Goal: Use online tool/utility: Utilize a website feature to perform a specific function

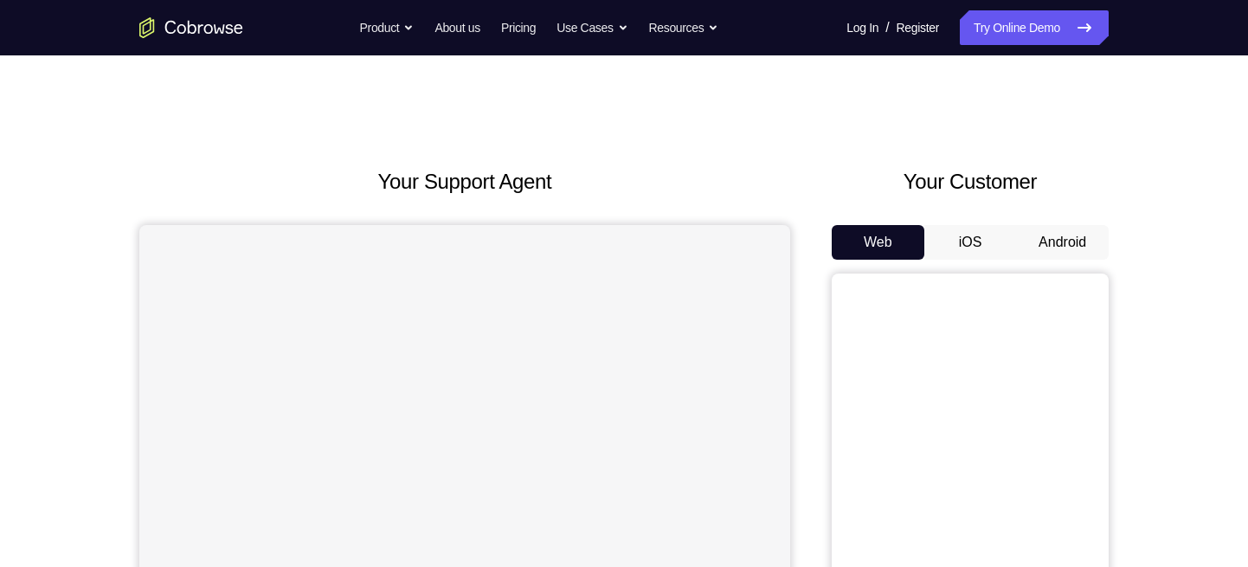
click at [967, 235] on button "iOS" at bounding box center [971, 242] width 93 height 35
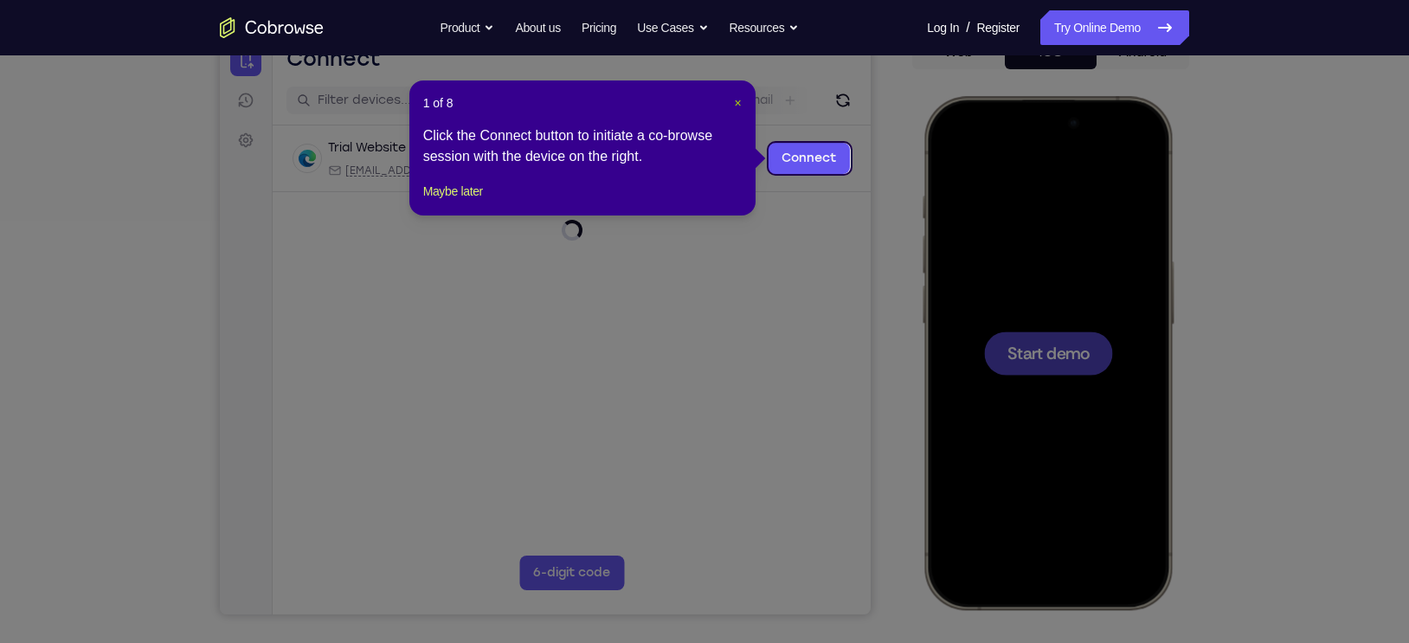
drag, startPoint x: 1217, startPoint y: 5, endPoint x: 740, endPoint y: 100, distance: 486.2
click at [740, 100] on span "×" at bounding box center [737, 103] width 7 height 14
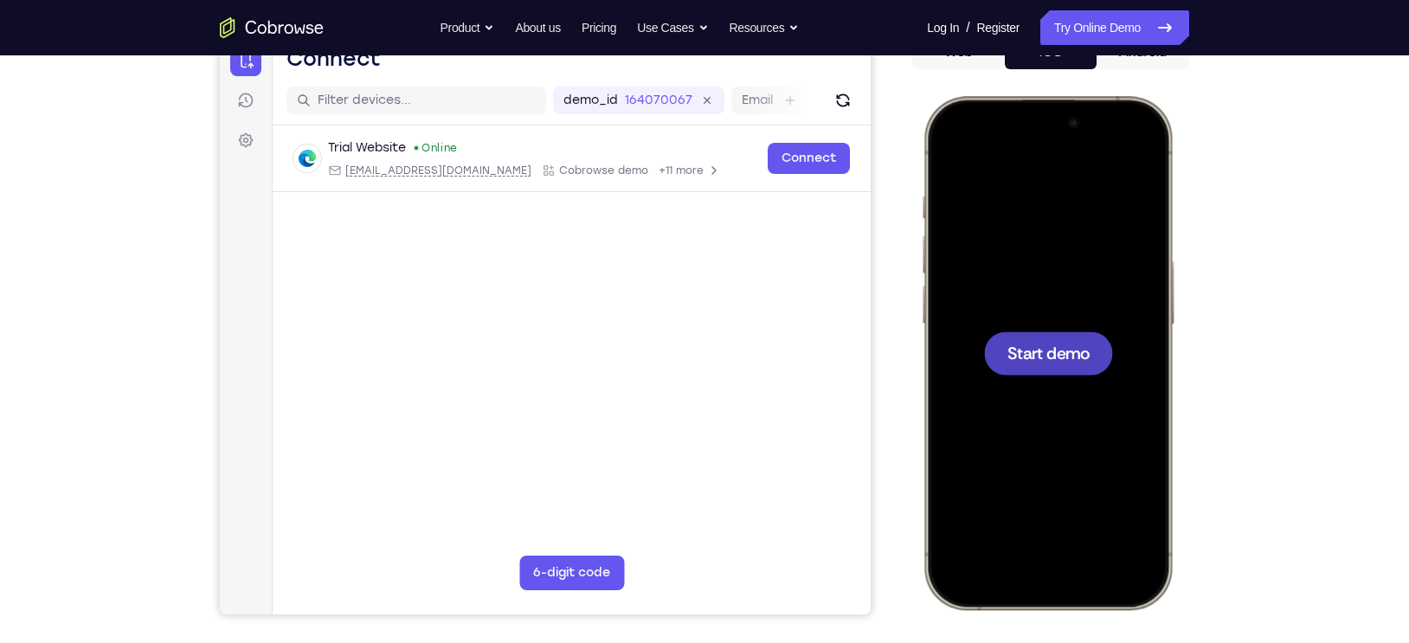
click at [1011, 349] on span "Start demo" at bounding box center [1049, 353] width 82 height 16
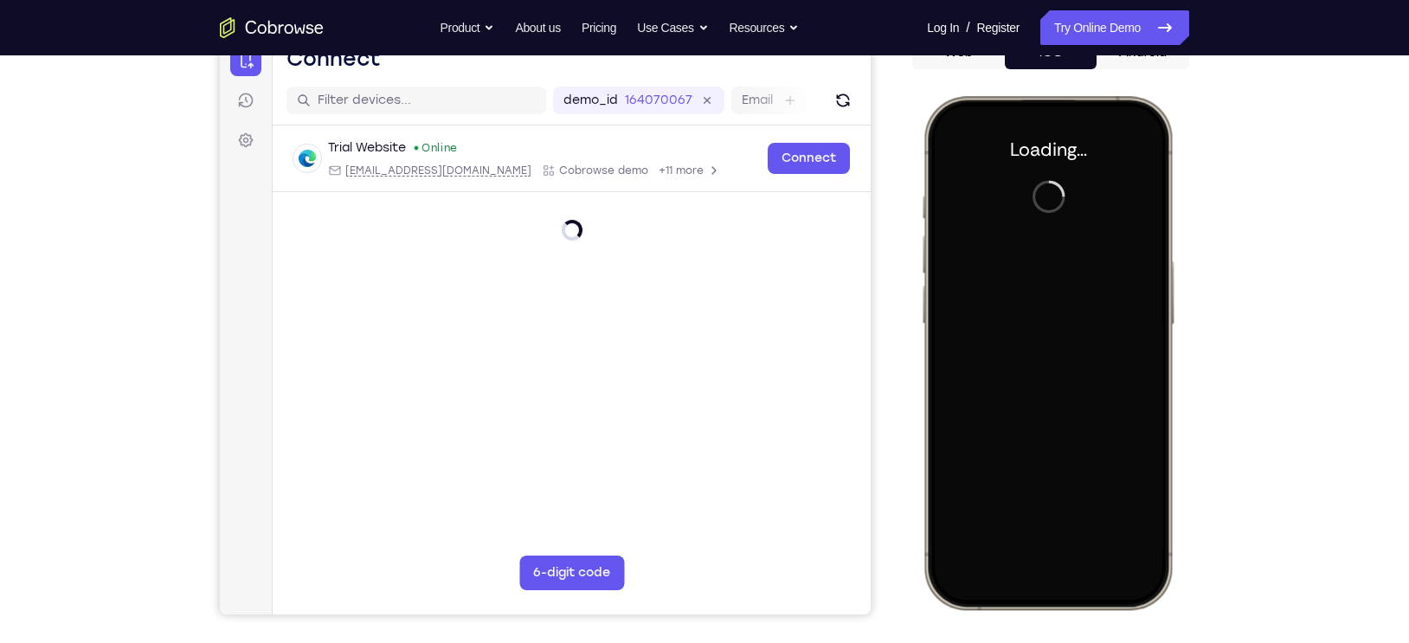
click at [1021, 345] on div at bounding box center [1048, 353] width 228 height 494
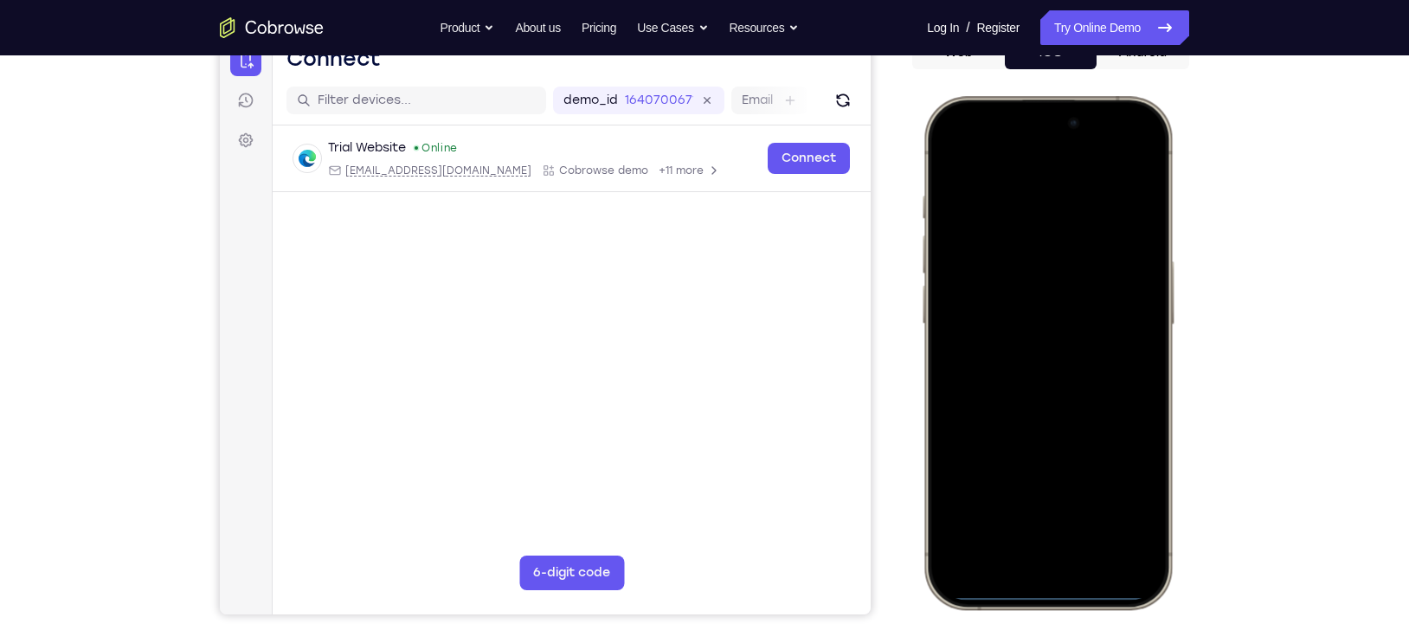
click at [1021, 345] on div at bounding box center [1048, 353] width 228 height 494
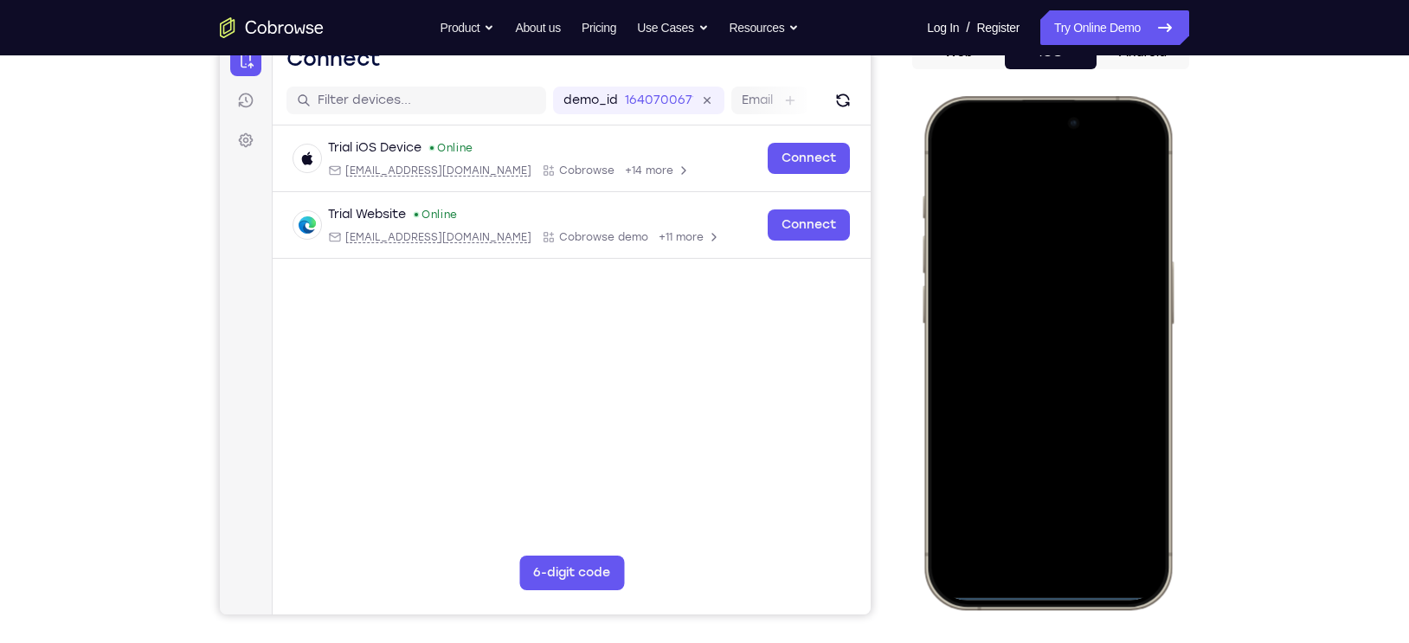
click at [1015, 546] on div at bounding box center [1048, 353] width 228 height 494
click at [1021, 558] on div at bounding box center [1048, 353] width 228 height 494
click at [1006, 532] on div at bounding box center [1048, 353] width 228 height 494
click at [1009, 181] on div at bounding box center [1048, 353] width 228 height 494
click at [1023, 380] on div at bounding box center [1048, 353] width 228 height 494
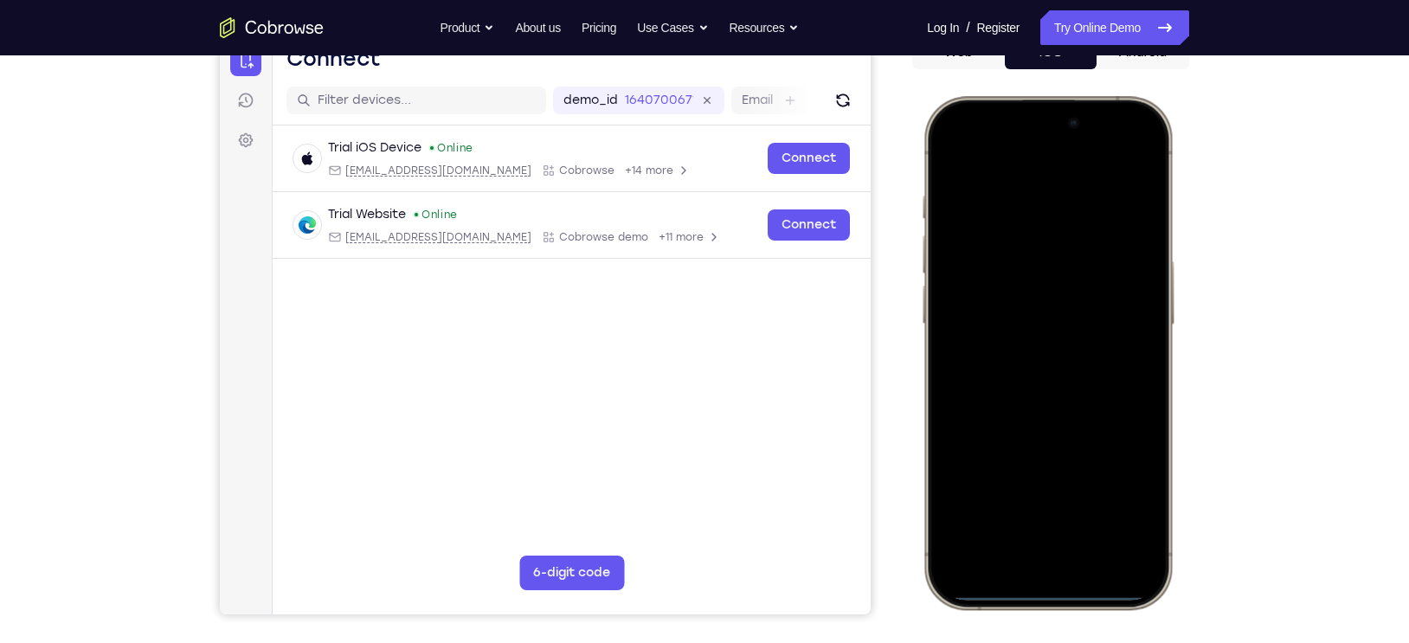
click at [1020, 269] on div at bounding box center [1048, 353] width 228 height 494
click at [1011, 315] on div at bounding box center [1048, 353] width 228 height 494
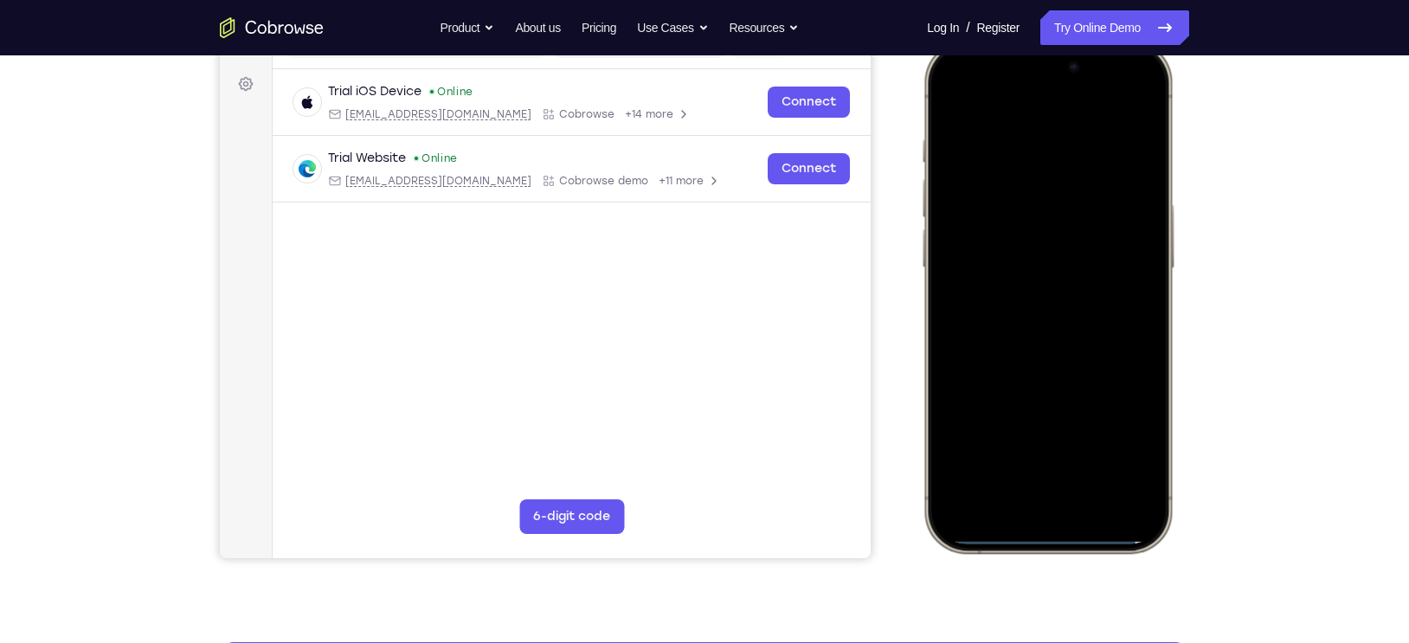
scroll to position [248, 0]
click at [1015, 301] on div at bounding box center [1048, 295] width 228 height 494
click at [1028, 340] on div at bounding box center [1048, 295] width 228 height 494
click at [1138, 269] on div at bounding box center [1048, 295] width 228 height 494
click at [1008, 231] on div at bounding box center [1048, 295] width 228 height 494
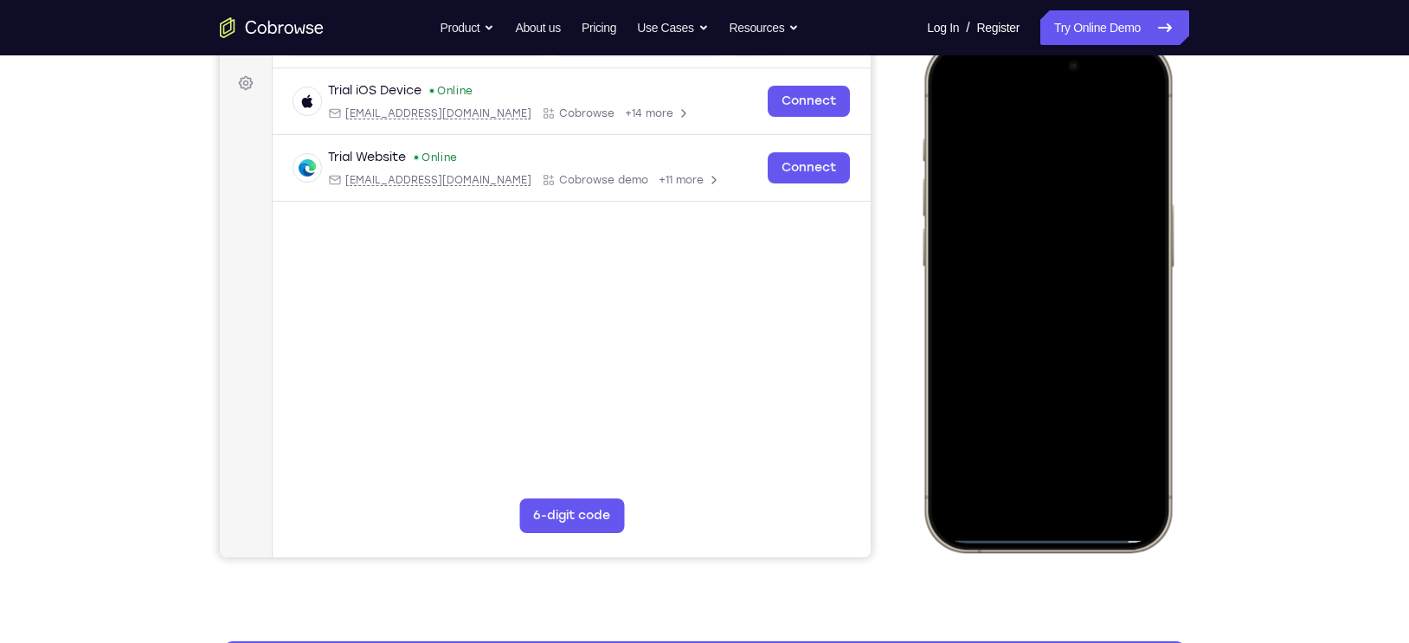
click at [1009, 229] on div at bounding box center [1048, 295] width 228 height 494
click at [1010, 231] on div at bounding box center [1048, 295] width 228 height 494
click at [1012, 231] on div at bounding box center [1048, 295] width 228 height 494
click at [1016, 229] on div at bounding box center [1048, 295] width 228 height 494
click at [1012, 229] on div at bounding box center [1048, 295] width 228 height 494
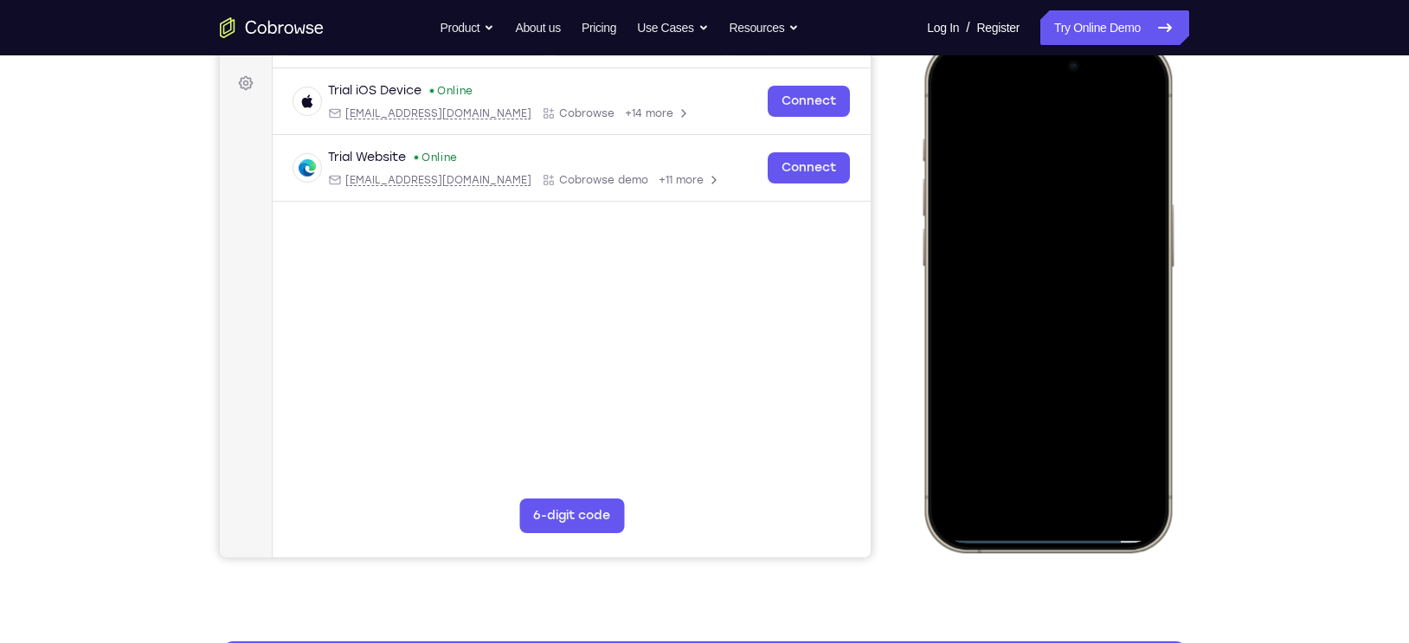
click at [1021, 230] on div at bounding box center [1048, 295] width 228 height 494
click at [1019, 229] on div at bounding box center [1048, 295] width 228 height 494
drag, startPoint x: 1040, startPoint y: 229, endPoint x: 1008, endPoint y: 224, distance: 32.4
click at [1008, 224] on div at bounding box center [1048, 295] width 228 height 494
click at [1053, 307] on div at bounding box center [1048, 295] width 228 height 494
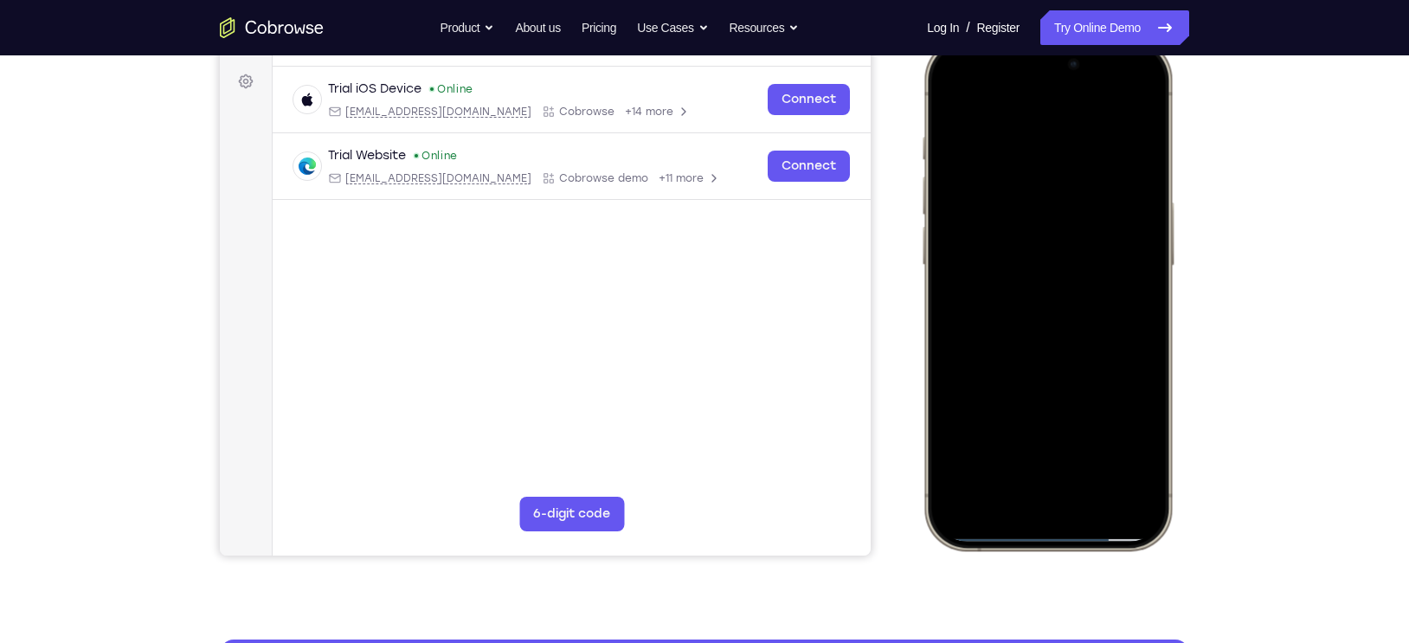
scroll to position [269, 0]
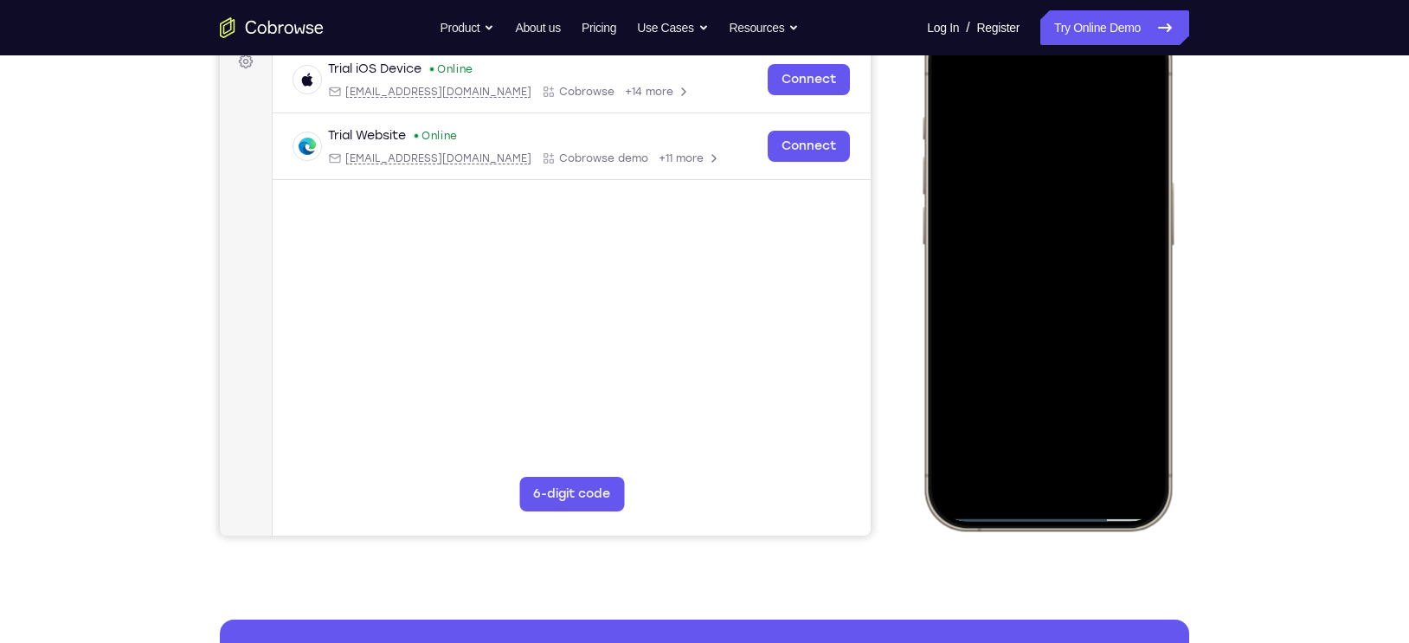
click at [1144, 104] on div at bounding box center [1048, 274] width 228 height 494
click at [1146, 303] on div at bounding box center [1048, 274] width 228 height 494
click at [1146, 307] on div at bounding box center [1048, 274] width 228 height 494
click at [1035, 111] on div at bounding box center [1048, 274] width 228 height 494
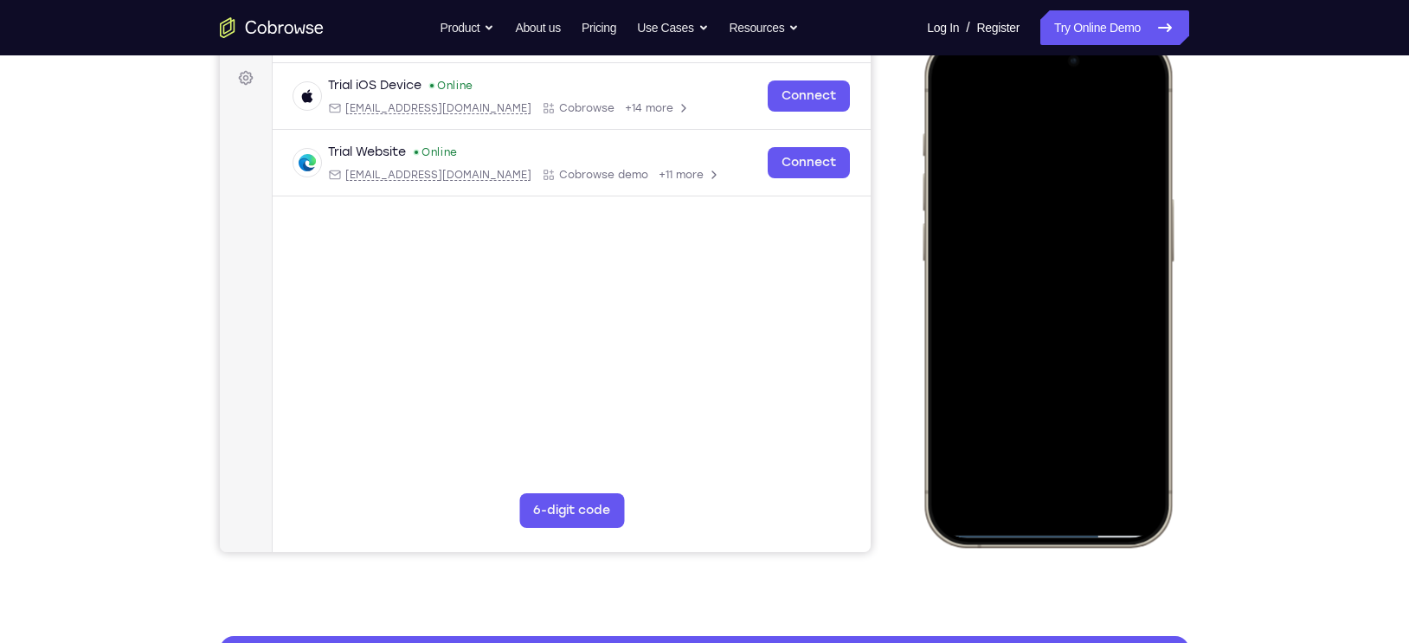
scroll to position [267, 0]
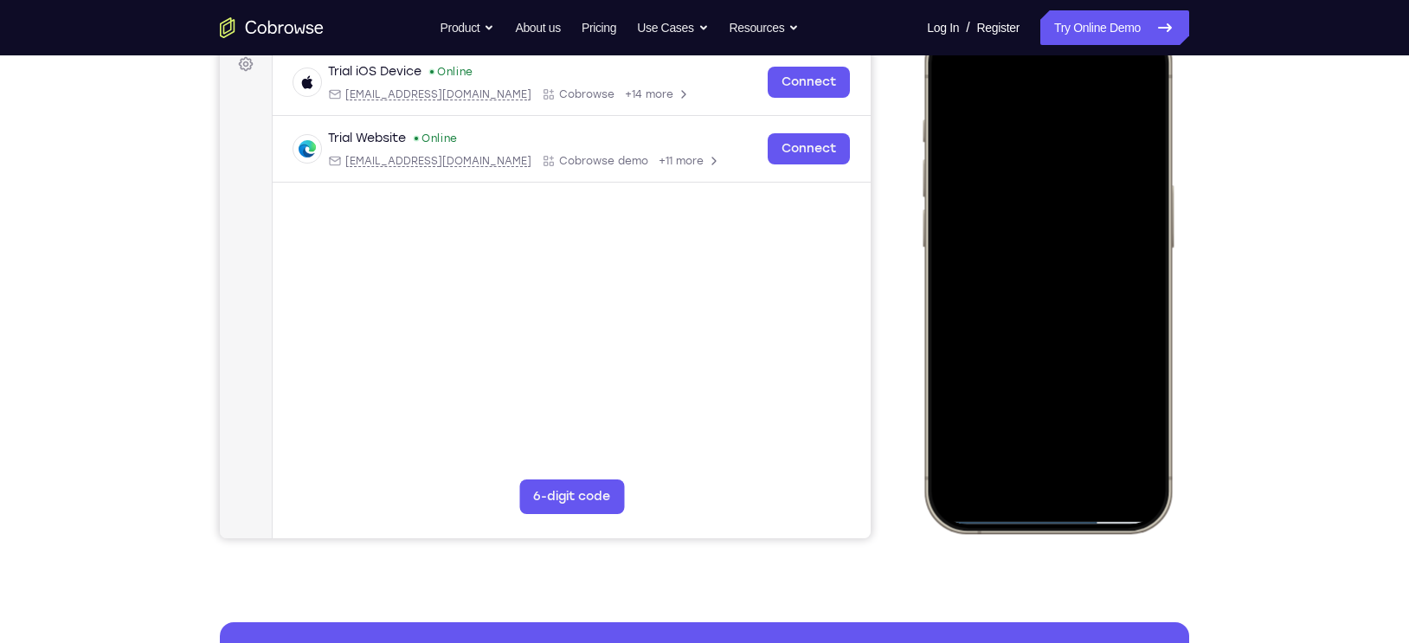
click at [1028, 130] on div at bounding box center [1048, 276] width 228 height 494
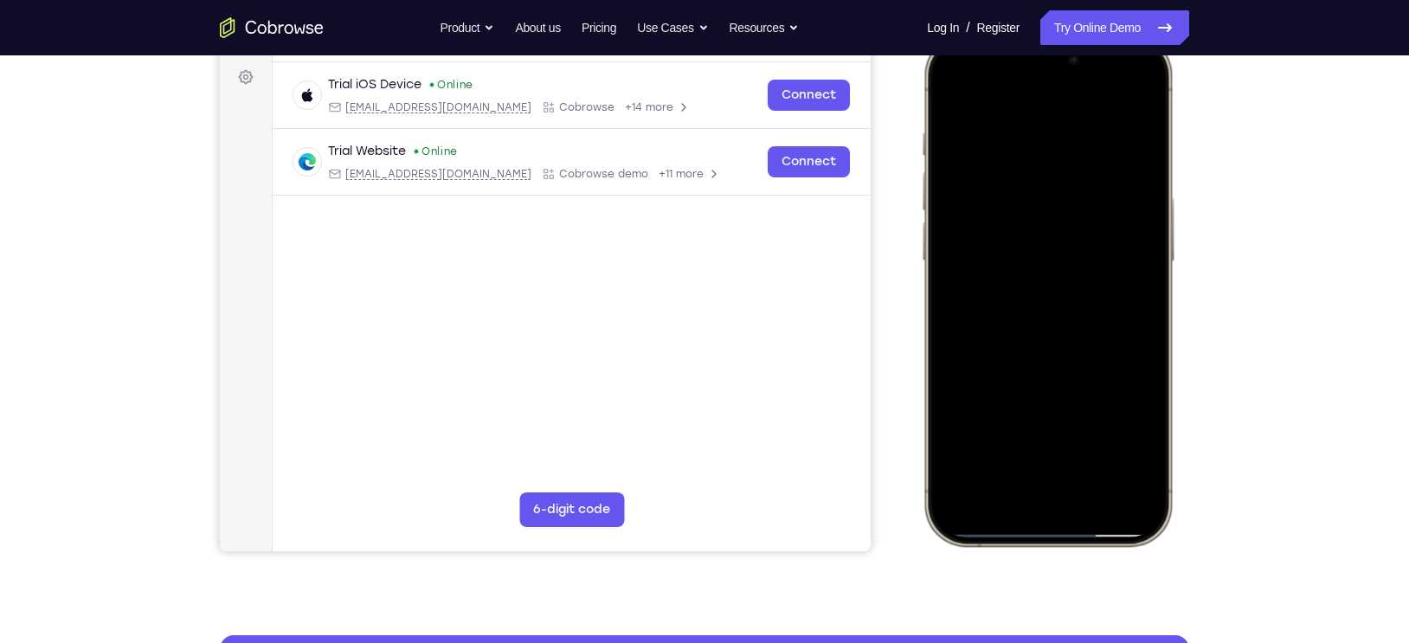
scroll to position [253, 0]
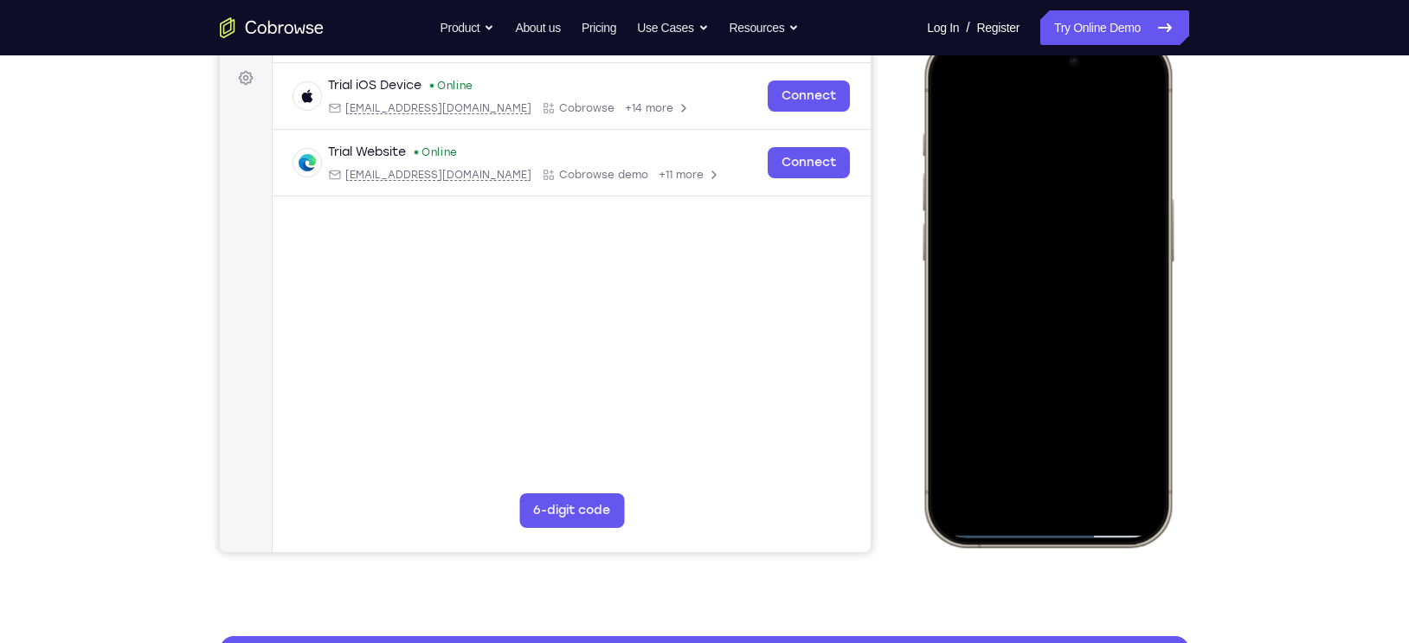
click at [1137, 232] on div at bounding box center [1048, 290] width 228 height 494
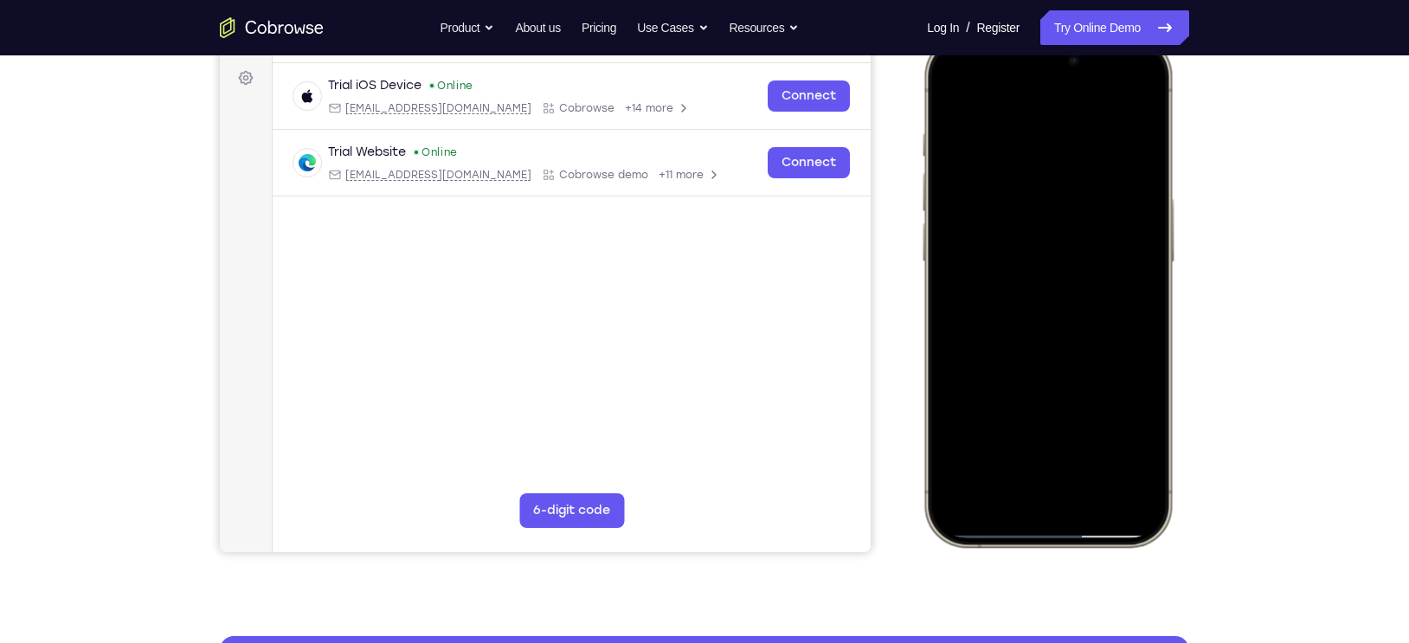
click at [1137, 232] on div at bounding box center [1048, 290] width 228 height 494
drag, startPoint x: 1137, startPoint y: 232, endPoint x: 1070, endPoint y: 235, distance: 66.7
click at [1070, 235] on div at bounding box center [1048, 290] width 228 height 494
click at [1119, 237] on div at bounding box center [1048, 290] width 228 height 494
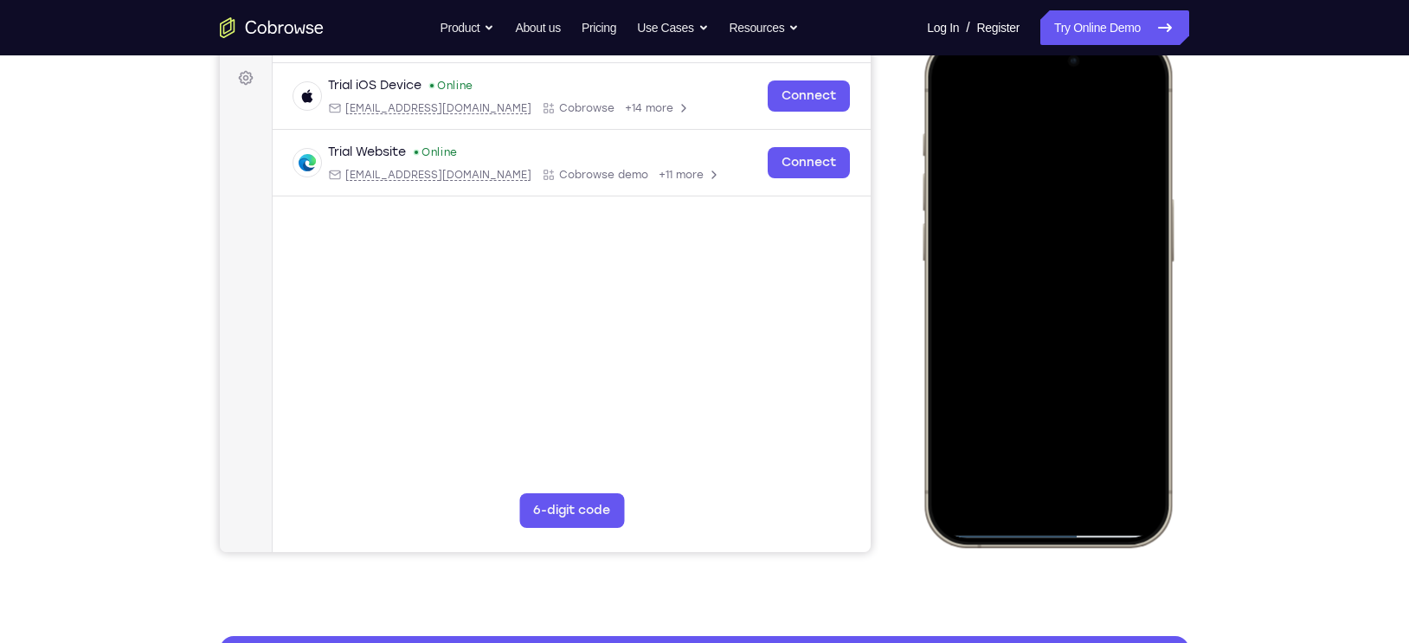
click at [1119, 237] on div at bounding box center [1048, 290] width 228 height 494
drag, startPoint x: 1119, startPoint y: 237, endPoint x: 1061, endPoint y: 237, distance: 58.0
click at [1061, 237] on div at bounding box center [1048, 290] width 228 height 494
drag, startPoint x: 1112, startPoint y: 193, endPoint x: 1001, endPoint y: 195, distance: 111.7
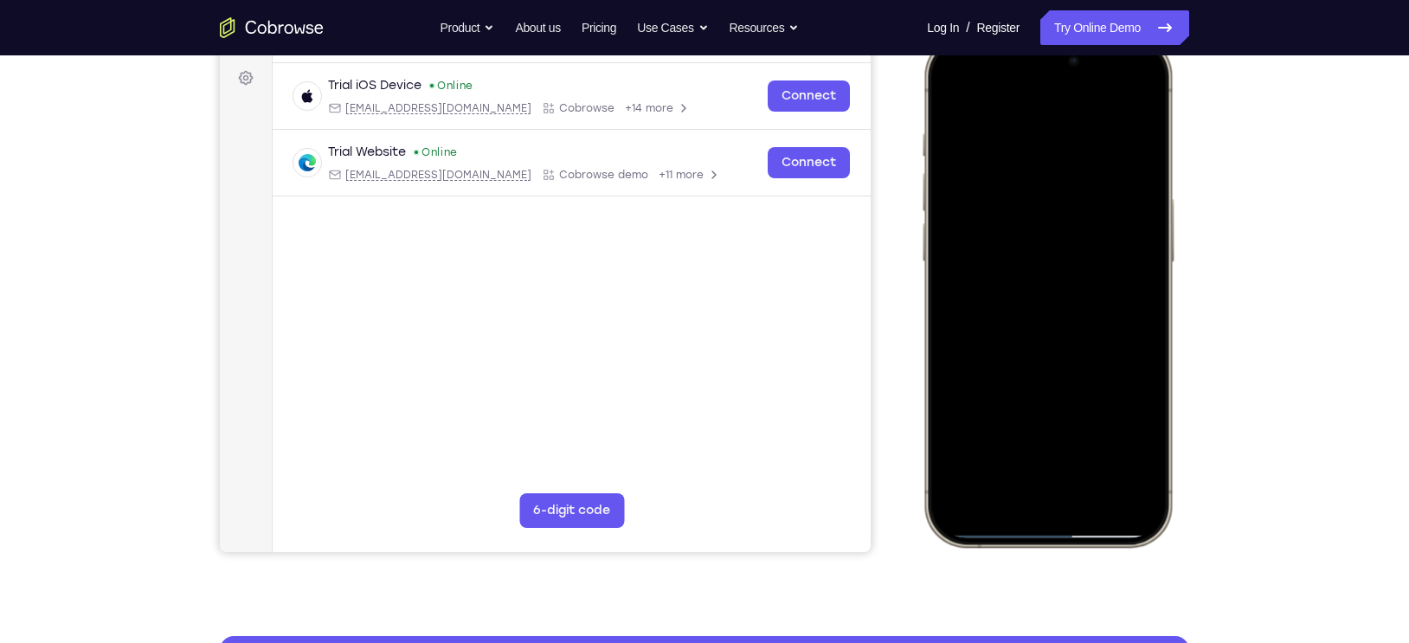
click at [1001, 195] on div at bounding box center [1048, 290] width 228 height 494
drag, startPoint x: 1115, startPoint y: 204, endPoint x: 946, endPoint y: 179, distance: 170.7
click at [946, 179] on div at bounding box center [1048, 290] width 228 height 494
drag, startPoint x: 1118, startPoint y: 198, endPoint x: 964, endPoint y: 172, distance: 155.4
click at [964, 172] on div at bounding box center [1048, 290] width 228 height 494
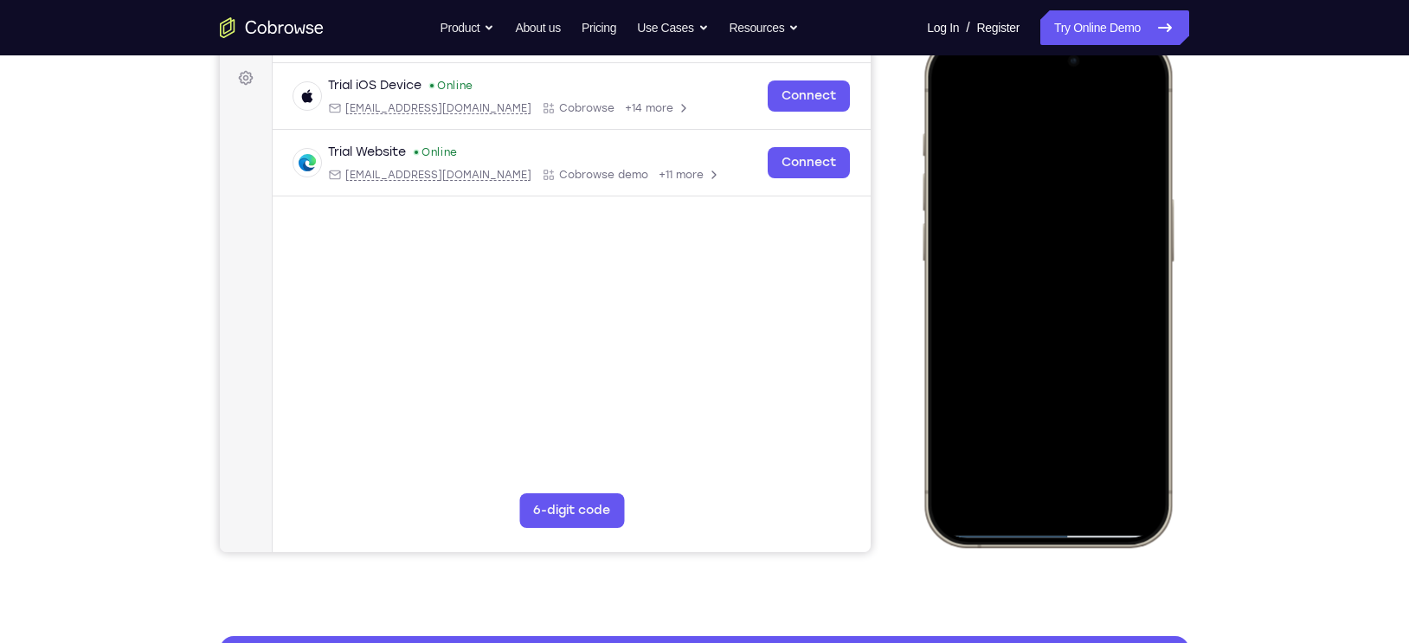
click at [1128, 99] on div at bounding box center [1048, 290] width 228 height 494
click at [1147, 89] on div at bounding box center [1048, 290] width 228 height 494
click at [1147, 87] on div at bounding box center [1048, 290] width 228 height 494
click at [1058, 146] on div at bounding box center [1048, 290] width 228 height 494
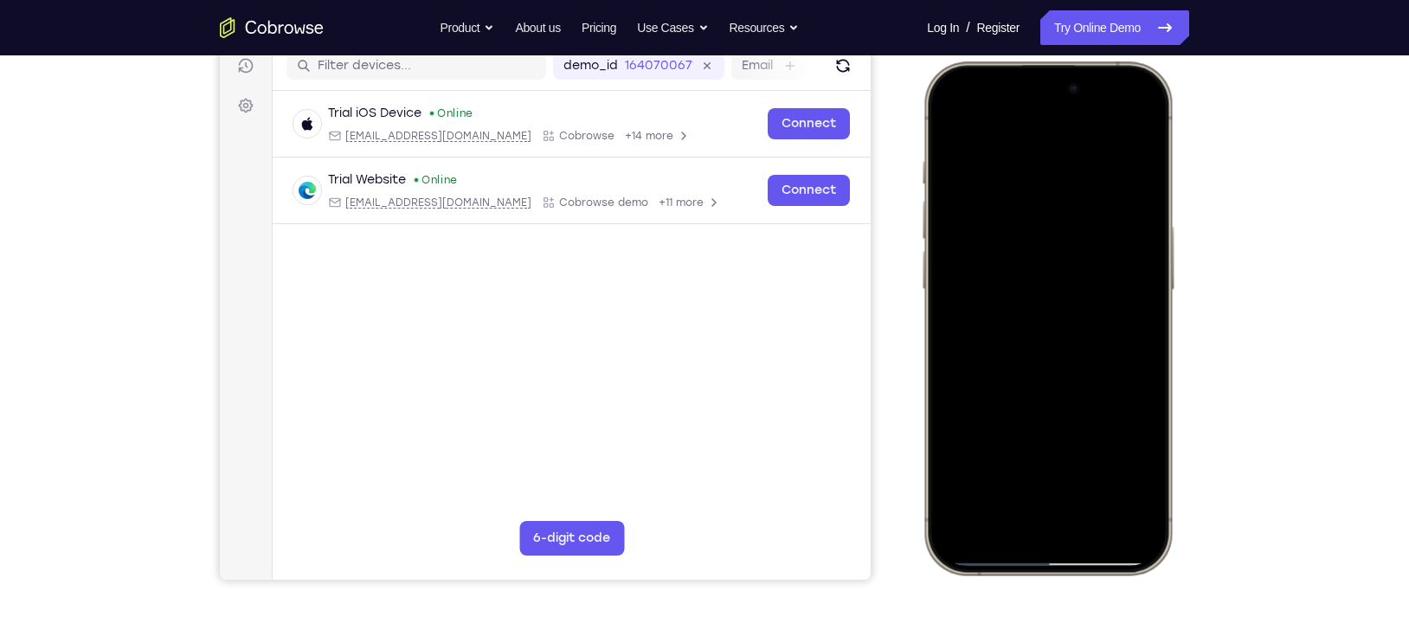
scroll to position [235, 0]
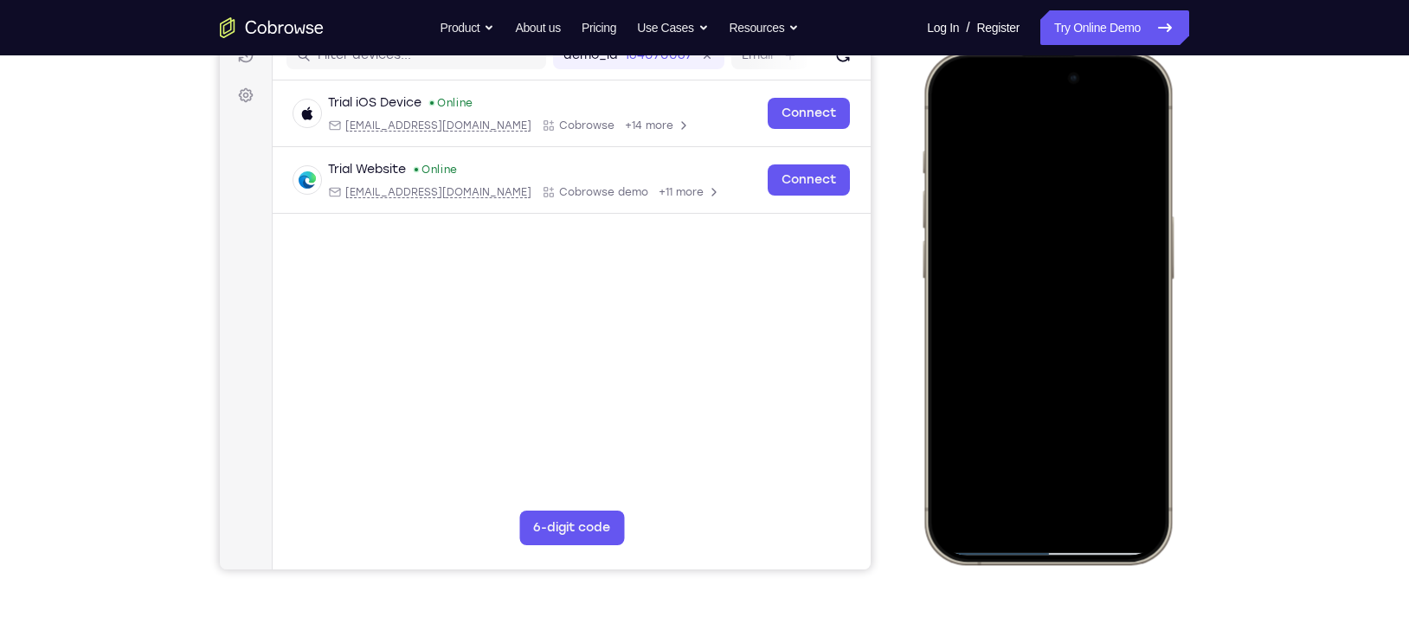
click at [955, 153] on div at bounding box center [1048, 308] width 228 height 494
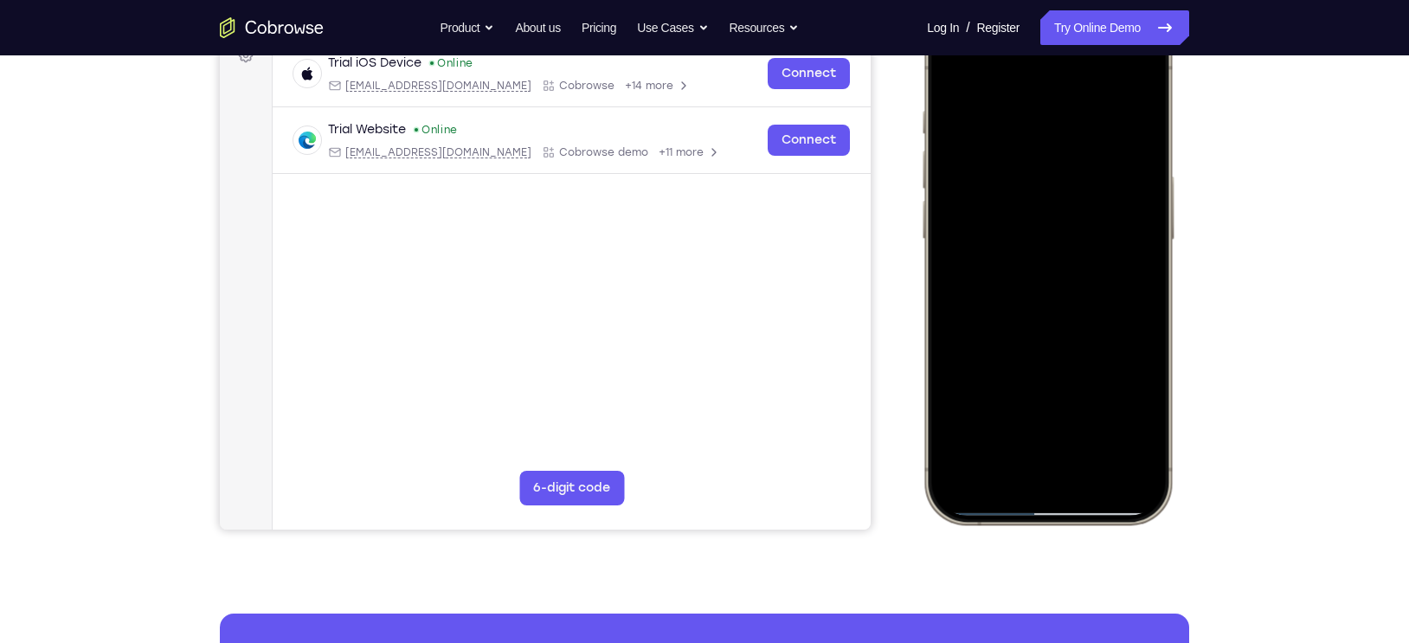
scroll to position [284, 0]
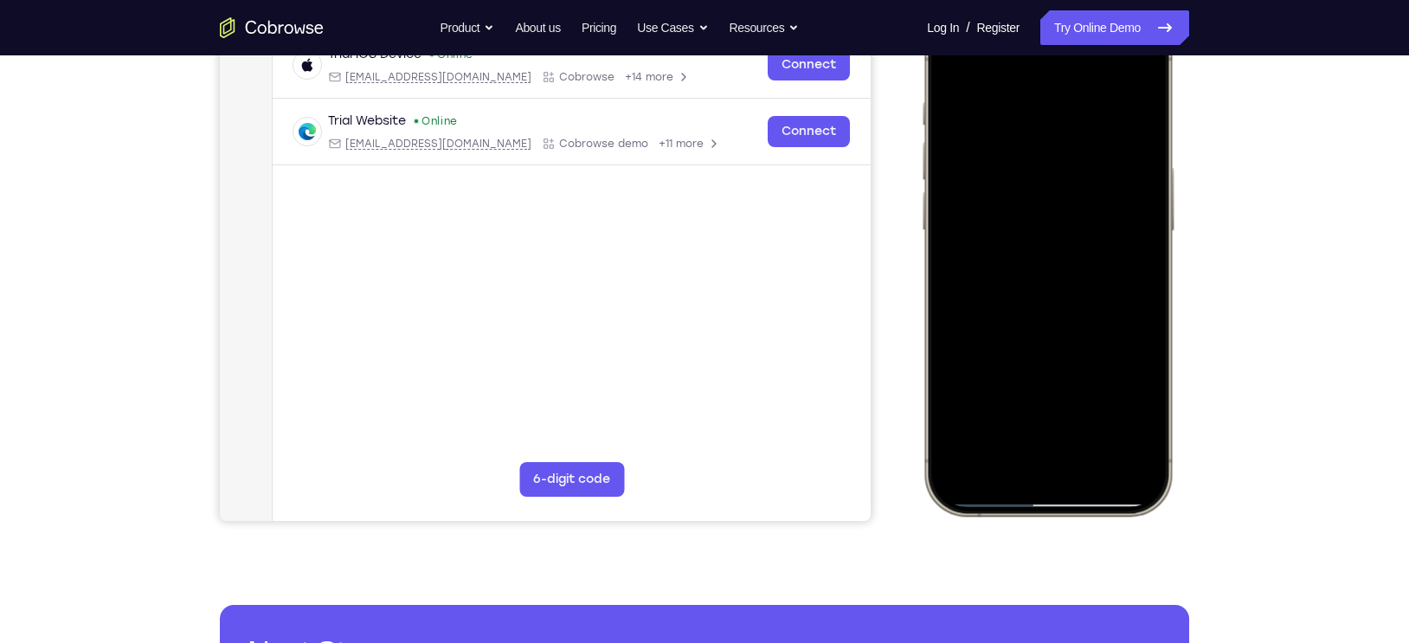
click at [1095, 416] on div at bounding box center [1048, 259] width 228 height 494
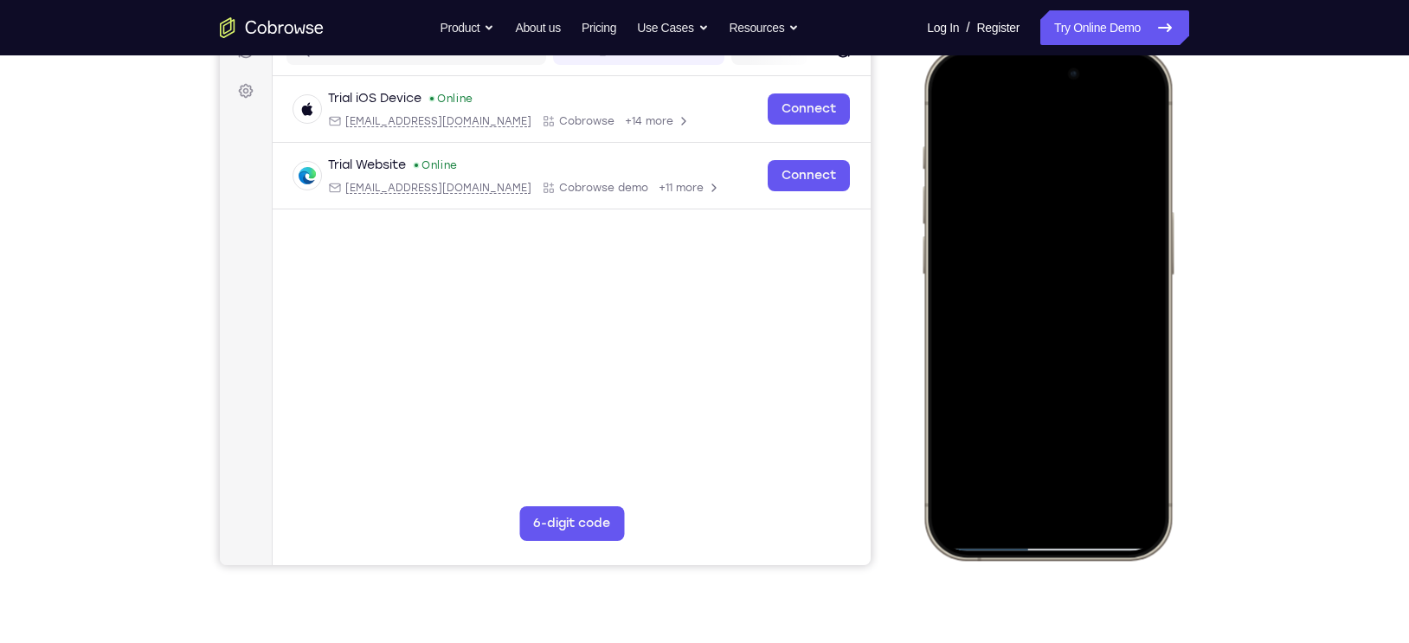
scroll to position [239, 0]
click at [953, 99] on div at bounding box center [1048, 304] width 228 height 494
drag, startPoint x: 1044, startPoint y: 293, endPoint x: 1035, endPoint y: 211, distance: 82.7
click at [1035, 211] on div at bounding box center [1048, 304] width 228 height 494
drag, startPoint x: 1055, startPoint y: 378, endPoint x: 1055, endPoint y: 312, distance: 66.7
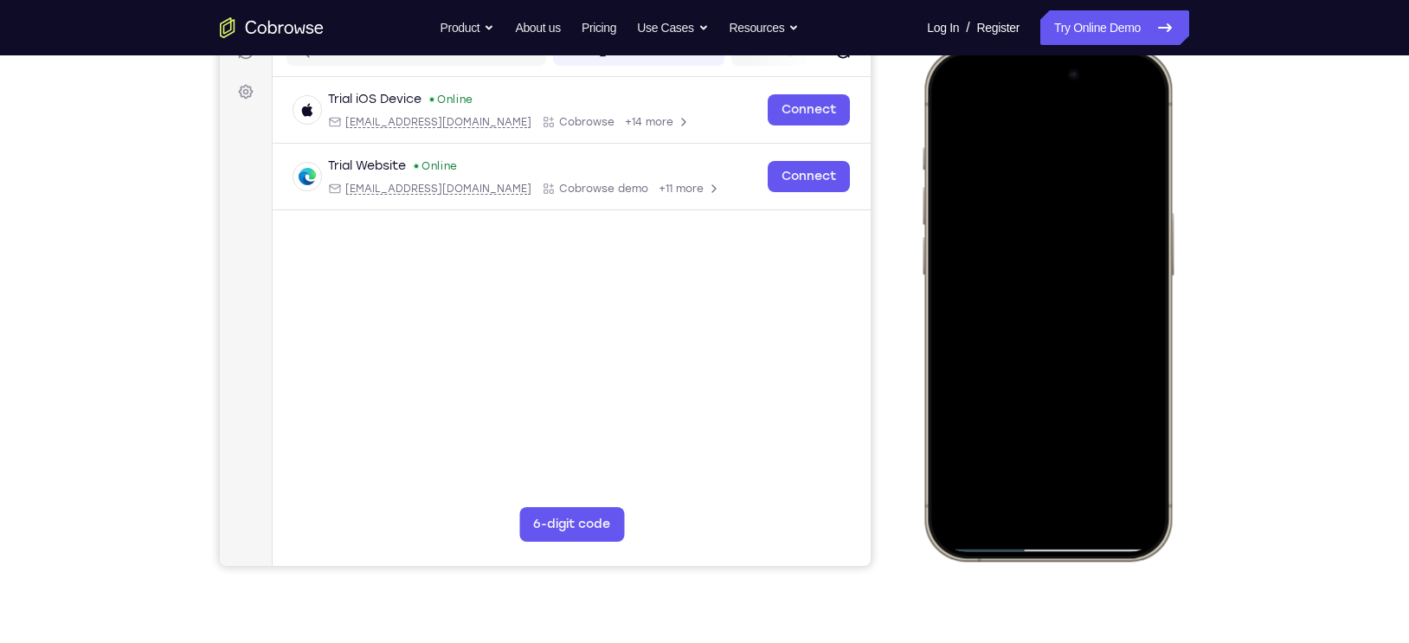
click at [1055, 312] on div at bounding box center [1048, 304] width 228 height 494
drag, startPoint x: 1062, startPoint y: 404, endPoint x: 1078, endPoint y: 283, distance: 122.2
click at [1078, 283] on div at bounding box center [1048, 304] width 228 height 494
drag, startPoint x: 1082, startPoint y: 274, endPoint x: 1096, endPoint y: 420, distance: 146.1
click at [1096, 420] on div at bounding box center [1048, 304] width 228 height 494
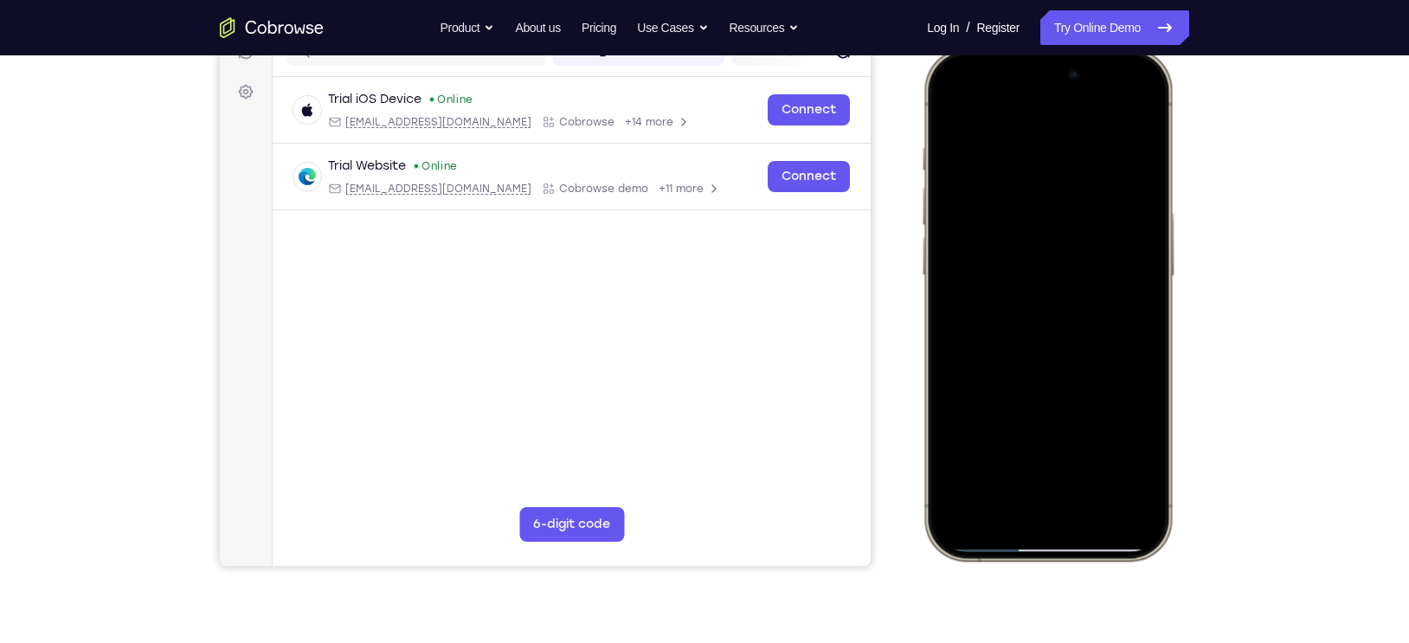
drag, startPoint x: 1088, startPoint y: 344, endPoint x: 1071, endPoint y: 218, distance: 126.7
click at [1071, 218] on div at bounding box center [1048, 304] width 228 height 494
drag, startPoint x: 1083, startPoint y: 362, endPoint x: 1081, endPoint y: 227, distance: 135.1
click at [1081, 227] on div at bounding box center [1048, 304] width 228 height 494
drag, startPoint x: 1072, startPoint y: 331, endPoint x: 1073, endPoint y: 197, distance: 133.3
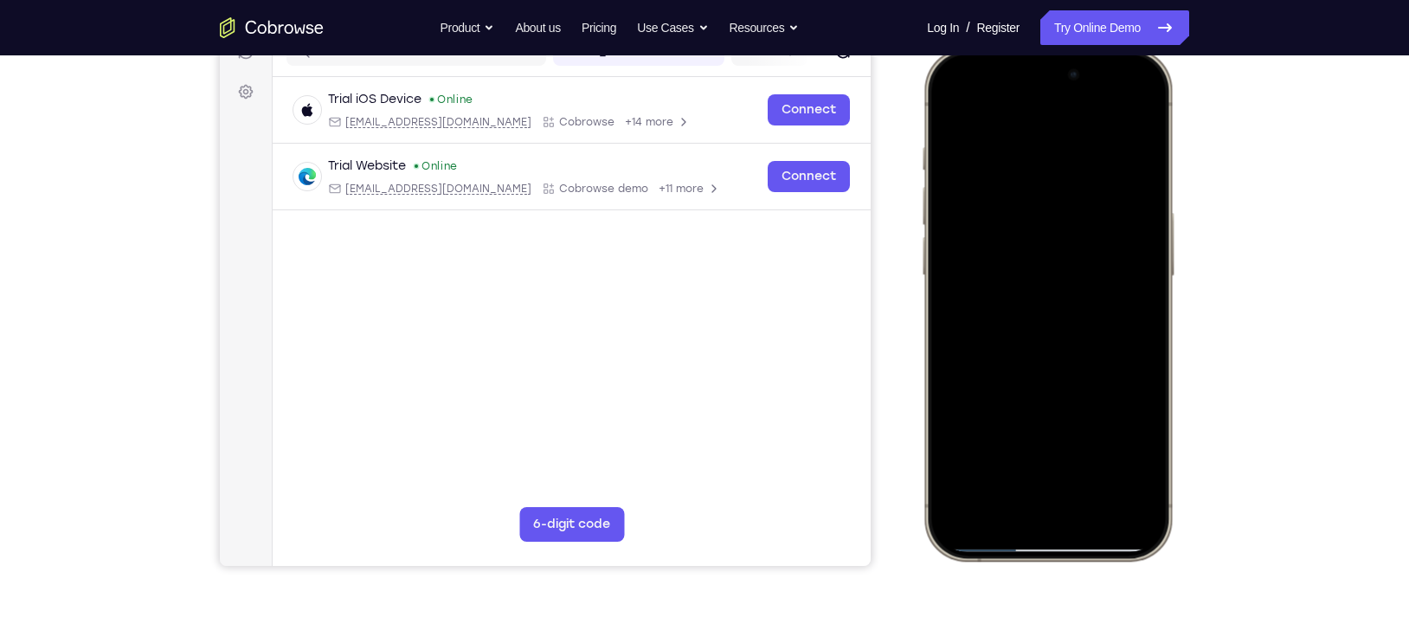
click at [1073, 197] on div at bounding box center [1048, 304] width 228 height 494
drag, startPoint x: 1062, startPoint y: 363, endPoint x: 1097, endPoint y: 177, distance: 188.5
click at [1097, 177] on div at bounding box center [1048, 304] width 228 height 494
click at [1149, 324] on div at bounding box center [1048, 304] width 228 height 494
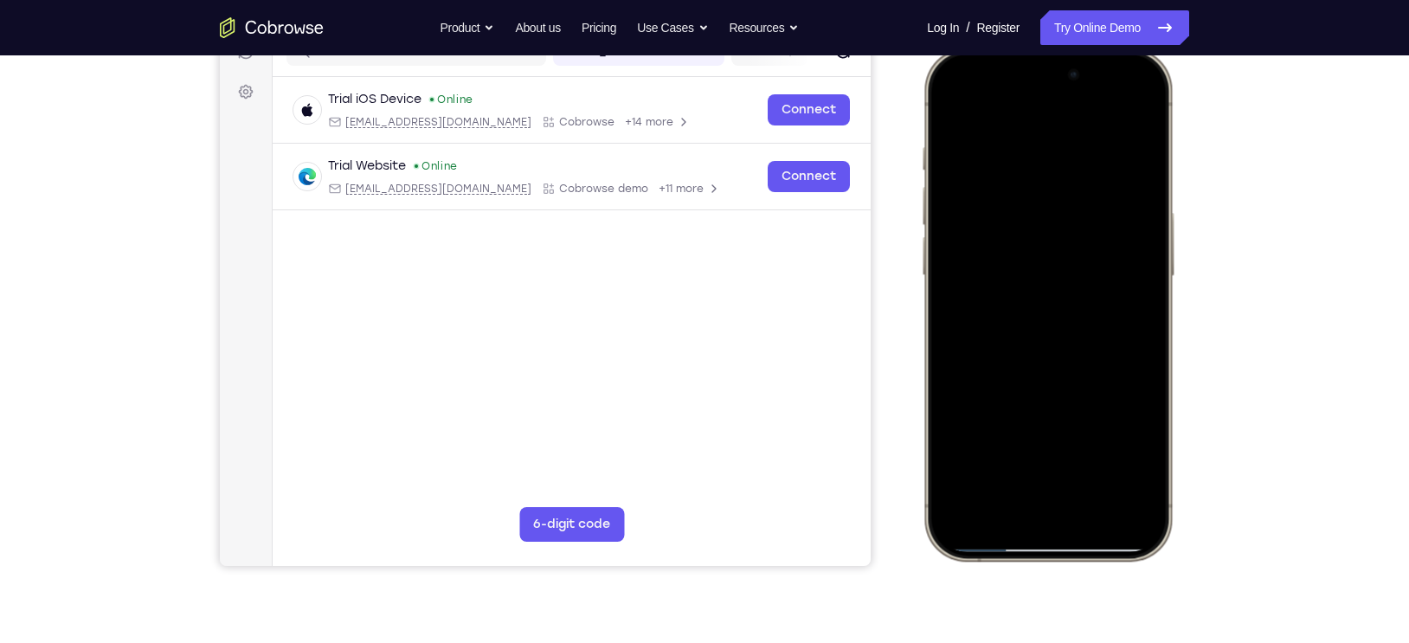
click at [1149, 324] on div at bounding box center [1048, 304] width 228 height 494
drag, startPoint x: 1070, startPoint y: 341, endPoint x: 1085, endPoint y: 187, distance: 154.8
click at [1085, 187] on div at bounding box center [1048, 304] width 228 height 494
drag, startPoint x: 1081, startPoint y: 201, endPoint x: 1029, endPoint y: 403, distance: 209.1
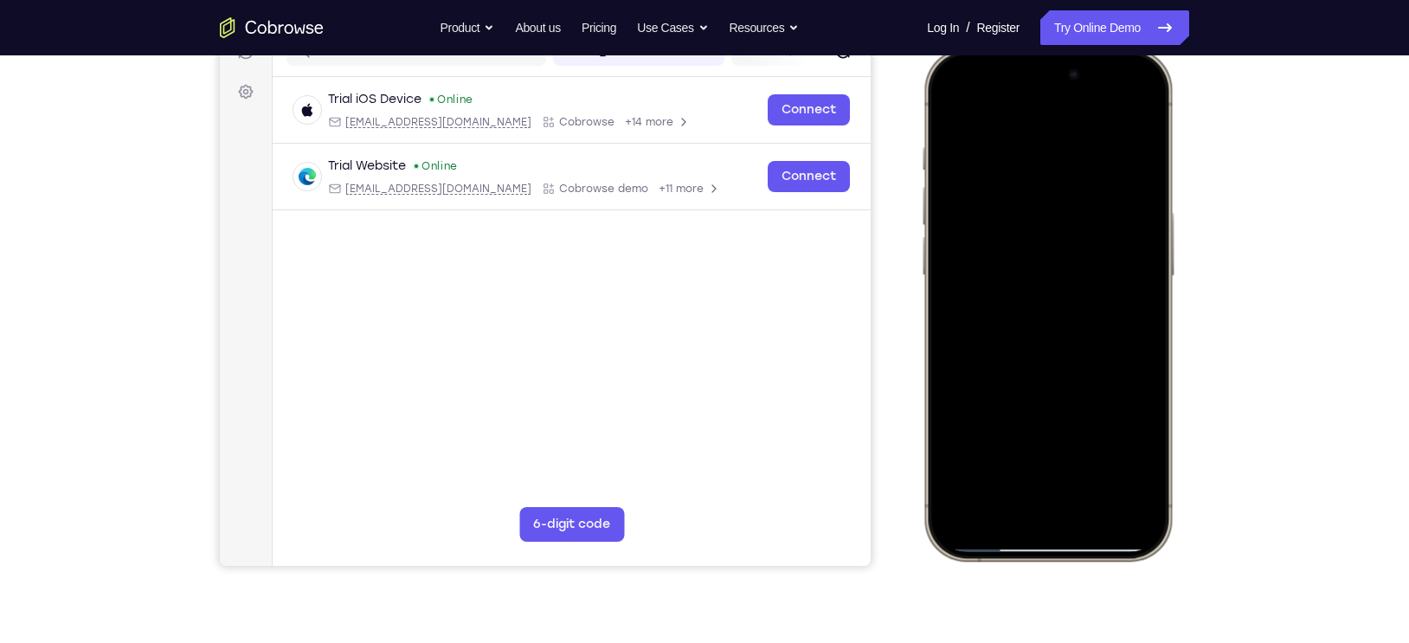
click at [1029, 403] on div at bounding box center [1048, 304] width 228 height 494
click at [1149, 252] on div at bounding box center [1048, 304] width 228 height 494
click at [1149, 257] on div at bounding box center [1048, 304] width 228 height 494
click at [1144, 256] on div at bounding box center [1048, 304] width 228 height 494
drag, startPoint x: 1027, startPoint y: 356, endPoint x: 1060, endPoint y: 186, distance: 173.0
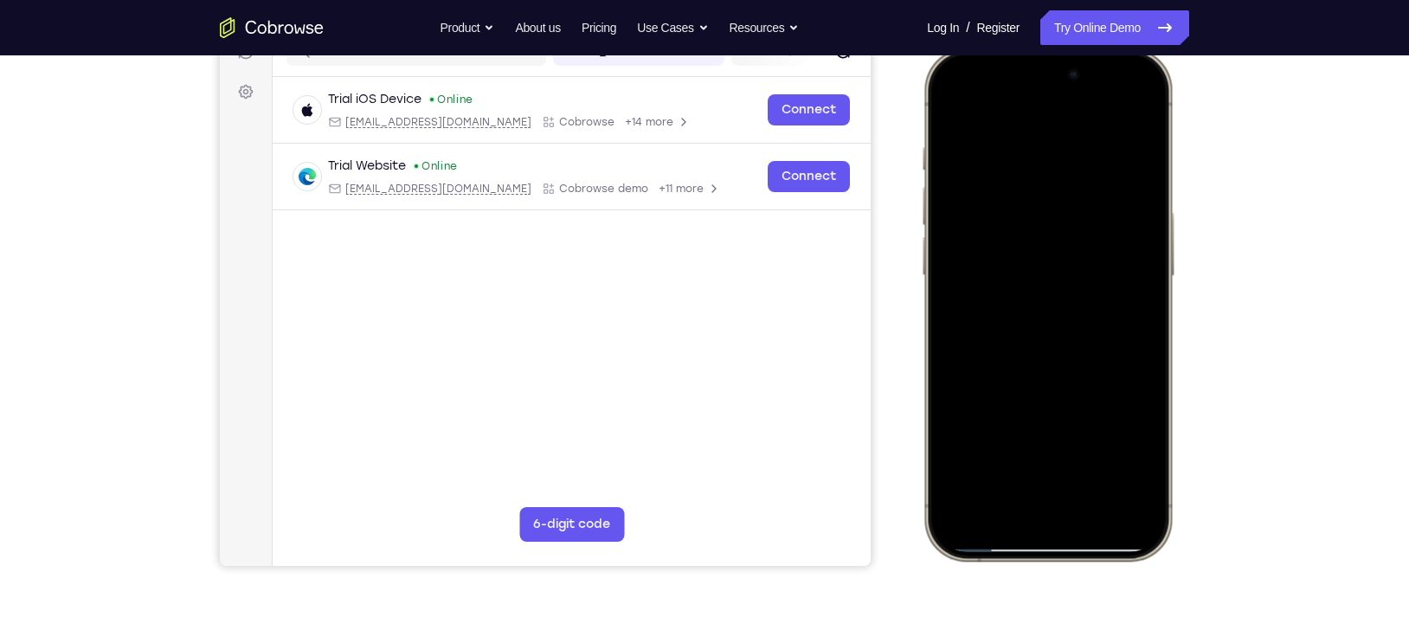
click at [1060, 186] on div at bounding box center [1048, 304] width 228 height 494
drag, startPoint x: 1055, startPoint y: 334, endPoint x: 1054, endPoint y: 189, distance: 145.4
click at [1054, 189] on div at bounding box center [1048, 304] width 228 height 494
drag, startPoint x: 1086, startPoint y: 303, endPoint x: 1072, endPoint y: 151, distance: 152.1
click at [1072, 151] on div at bounding box center [1048, 304] width 228 height 494
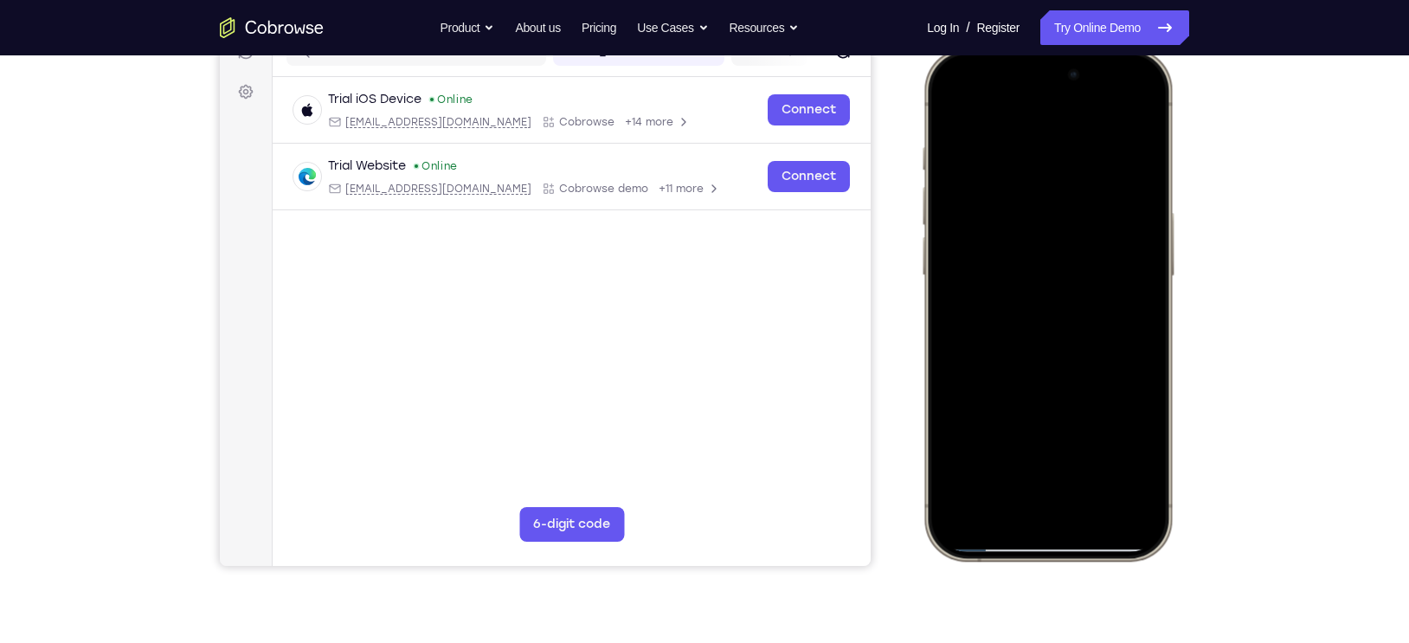
drag, startPoint x: 1048, startPoint y: 288, endPoint x: 1058, endPoint y: 164, distance: 124.2
click at [1058, 164] on div at bounding box center [1048, 304] width 228 height 494
drag, startPoint x: 1046, startPoint y: 314, endPoint x: 1054, endPoint y: 186, distance: 128.4
click at [1054, 186] on div at bounding box center [1048, 304] width 228 height 494
drag, startPoint x: 1078, startPoint y: 358, endPoint x: 1080, endPoint y: 254, distance: 103.9
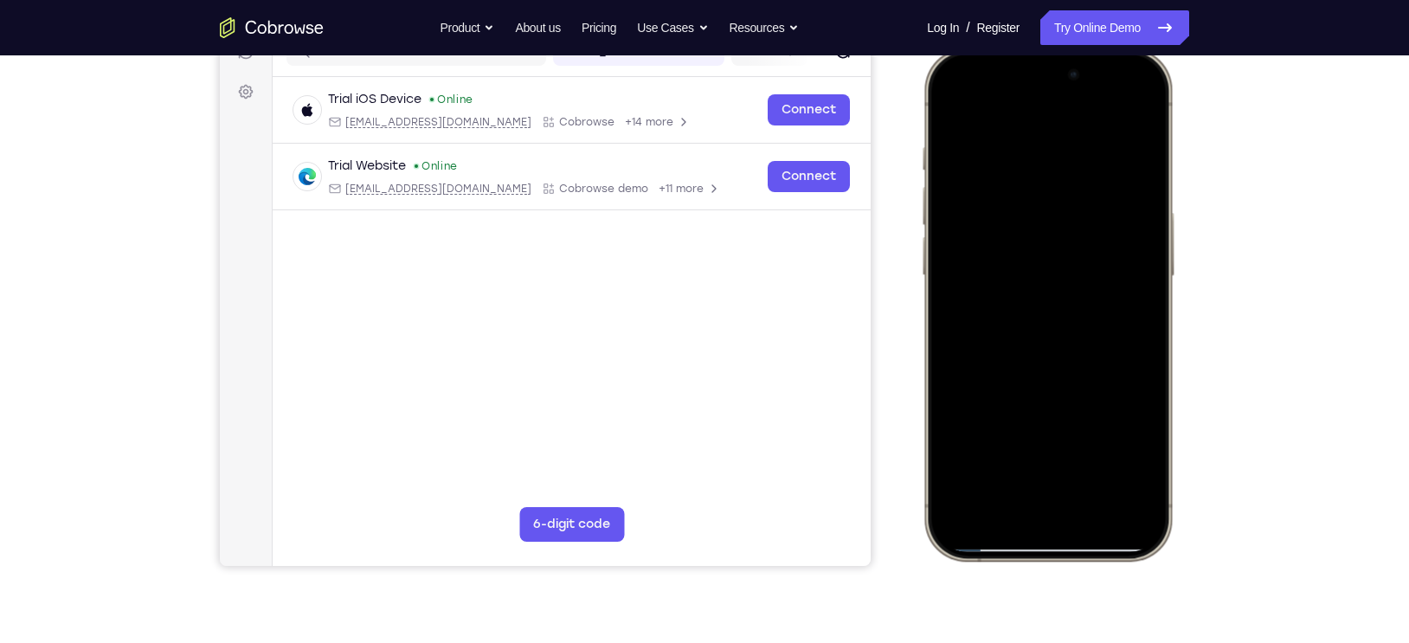
click at [1080, 254] on div at bounding box center [1048, 304] width 228 height 494
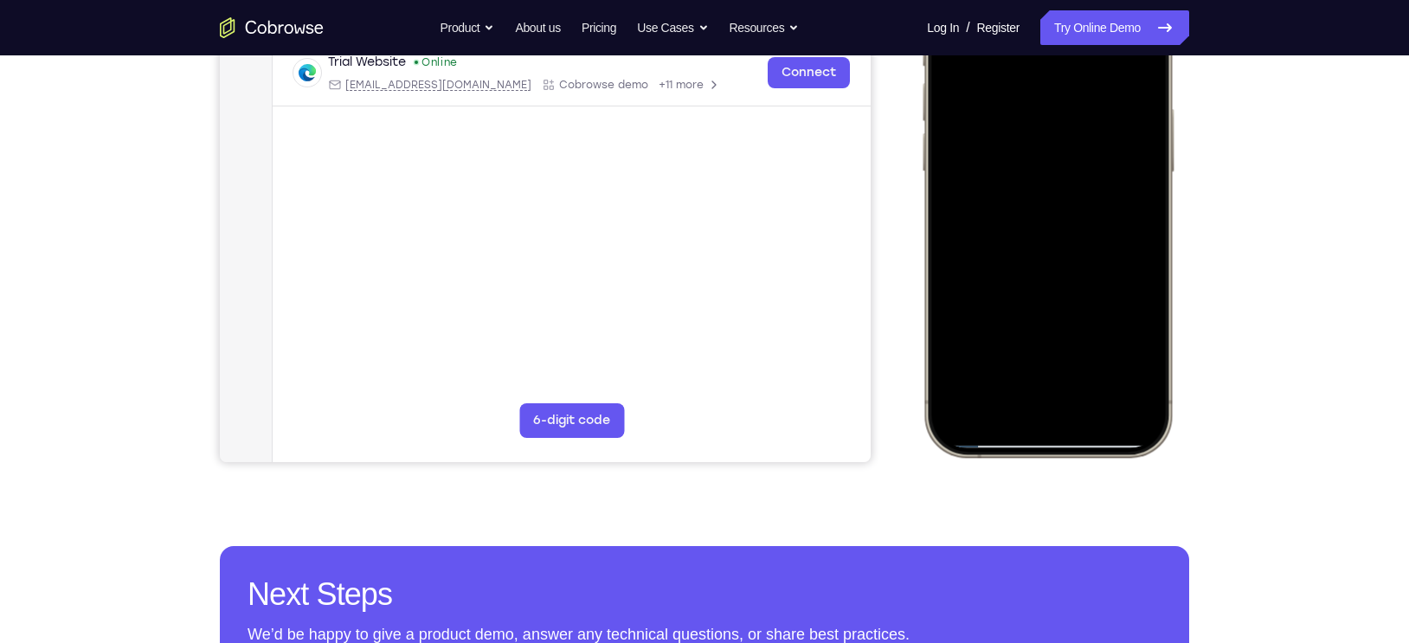
scroll to position [344, 0]
drag, startPoint x: 1064, startPoint y: 314, endPoint x: 1090, endPoint y: 224, distance: 93.7
click at [1090, 224] on div at bounding box center [1048, 199] width 228 height 494
click at [1002, 397] on div at bounding box center [1048, 199] width 228 height 494
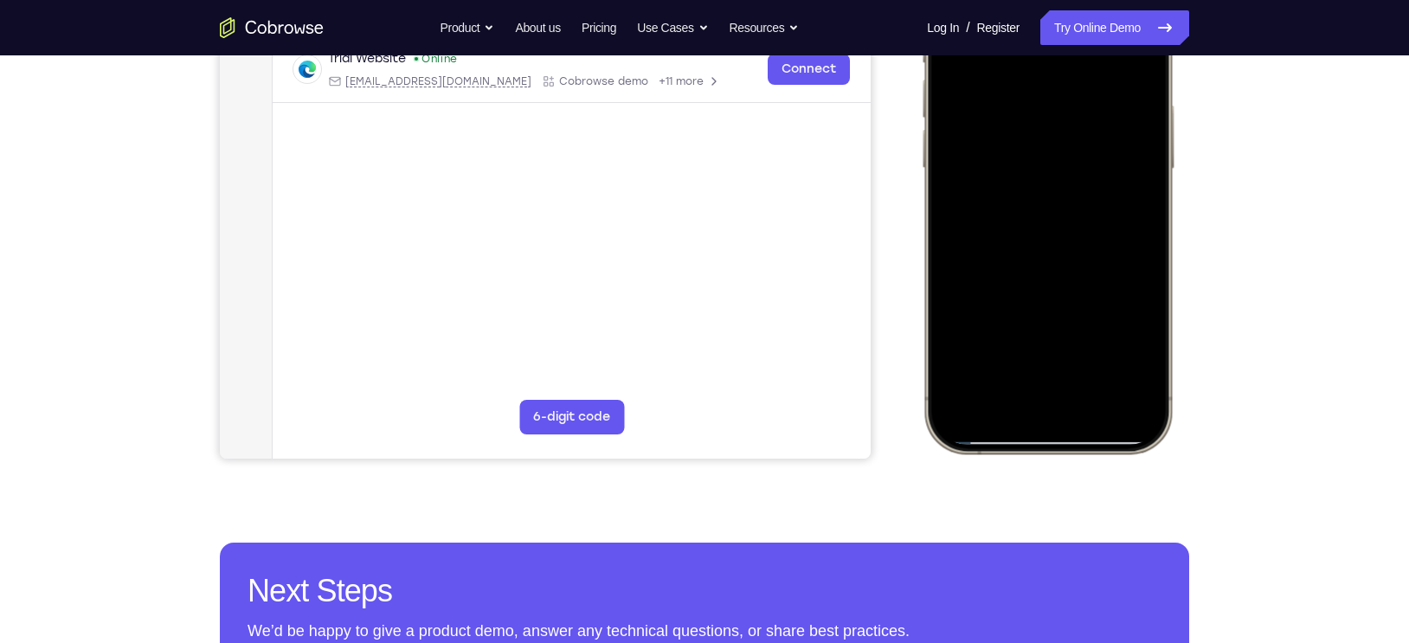
click at [1006, 400] on div at bounding box center [1048, 197] width 228 height 494
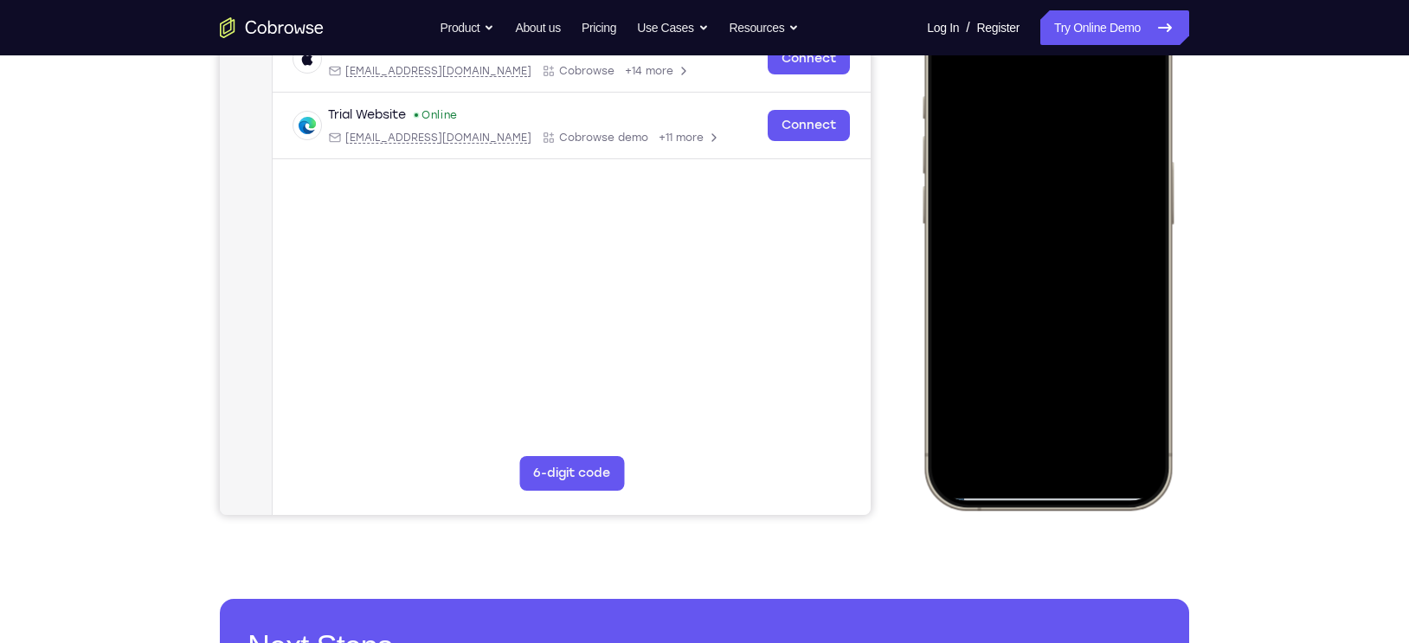
scroll to position [254, 0]
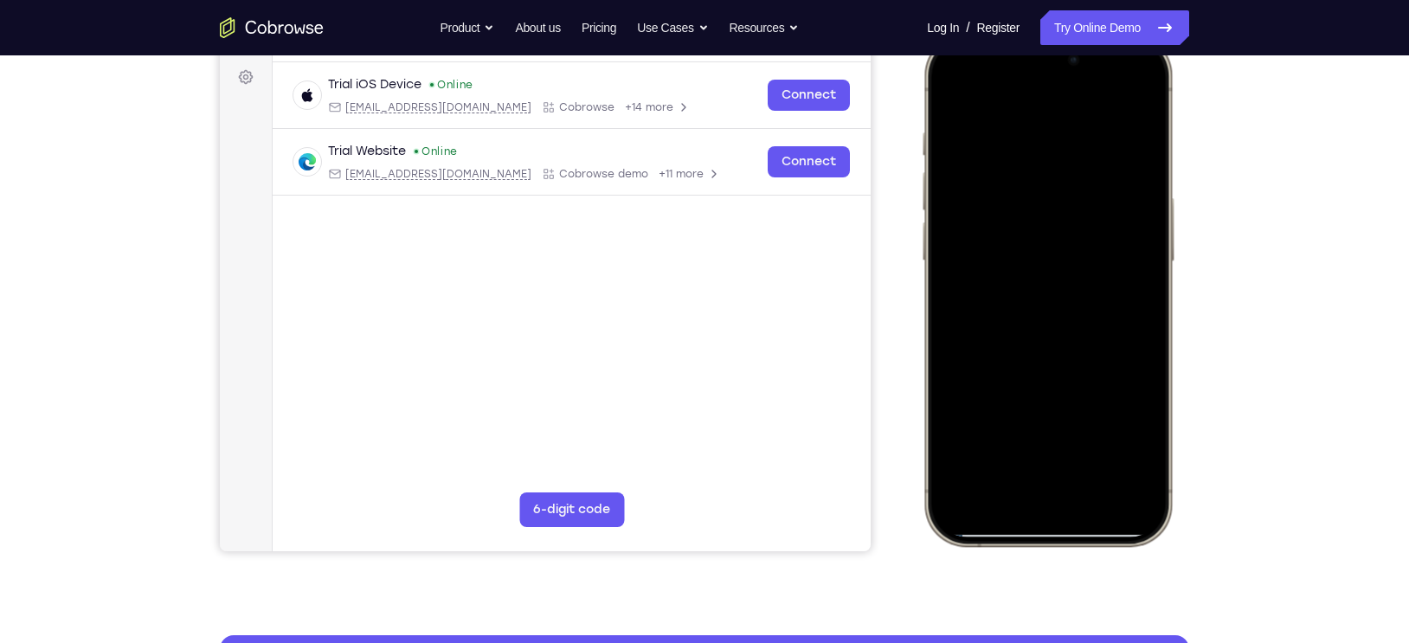
click at [1054, 139] on div at bounding box center [1048, 289] width 228 height 494
click at [948, 83] on div at bounding box center [1048, 289] width 228 height 494
click at [970, 135] on div at bounding box center [1048, 289] width 228 height 494
click at [1151, 262] on div at bounding box center [1048, 289] width 228 height 494
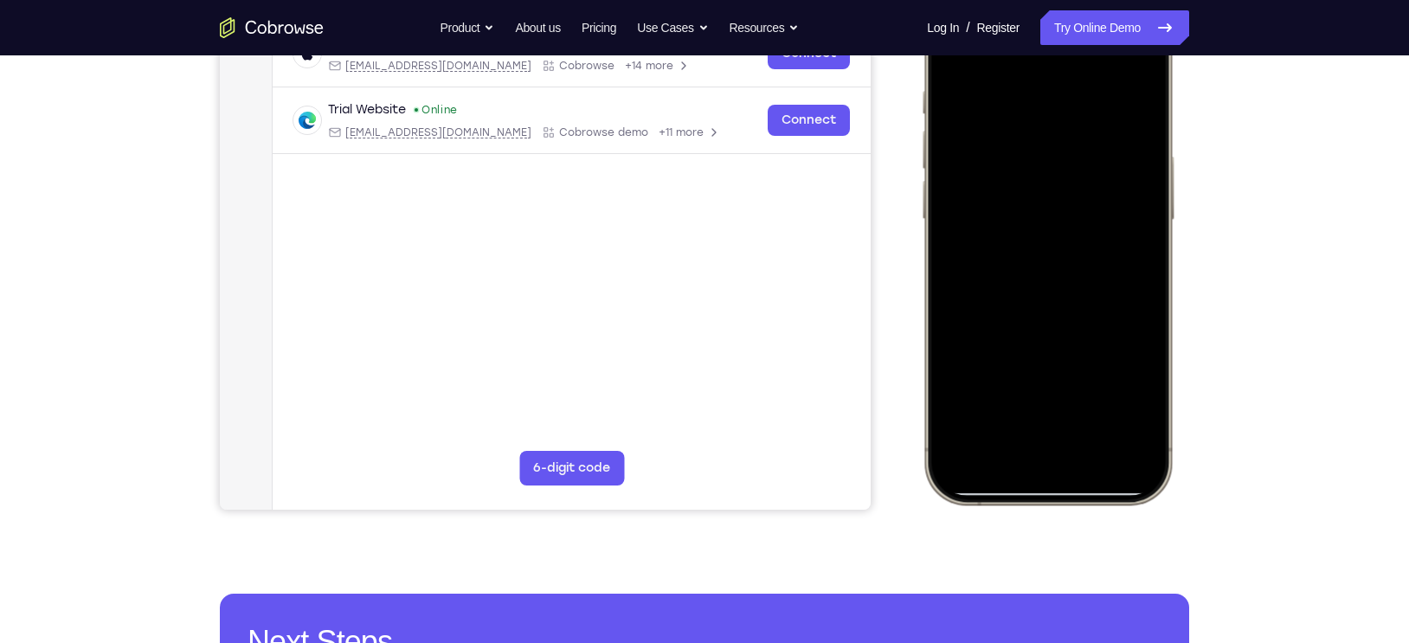
scroll to position [268, 0]
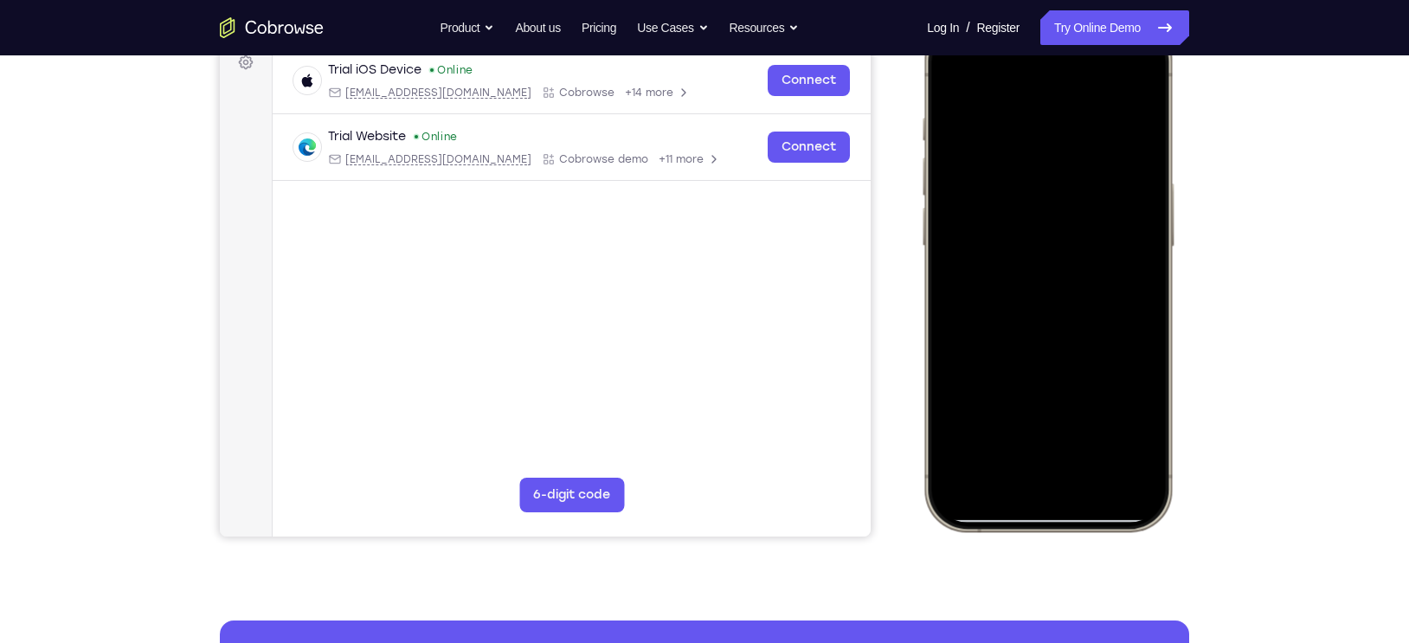
click at [1149, 246] on div at bounding box center [1048, 275] width 228 height 494
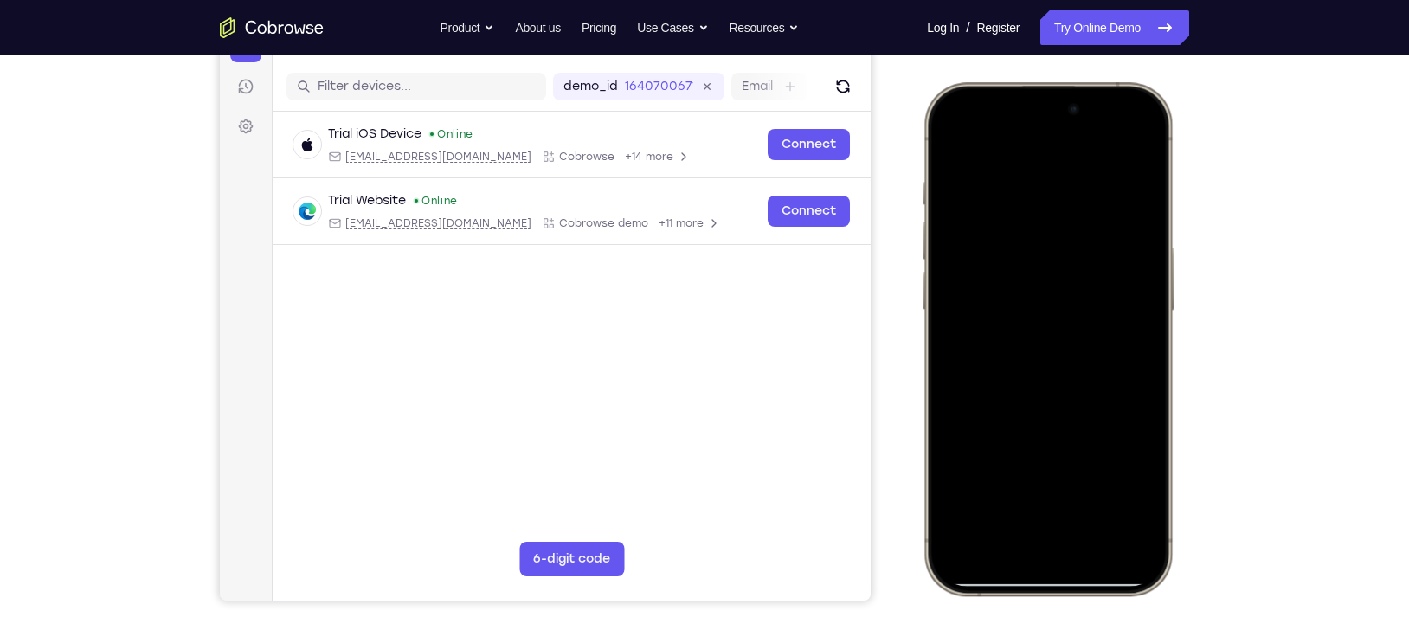
scroll to position [203, 0]
click at [948, 133] on div at bounding box center [1048, 340] width 228 height 494
drag, startPoint x: 1067, startPoint y: 356, endPoint x: 1040, endPoint y: 162, distance: 195.9
click at [1040, 162] on div at bounding box center [1048, 340] width 228 height 494
drag, startPoint x: 1068, startPoint y: 377, endPoint x: 1099, endPoint y: 196, distance: 183.4
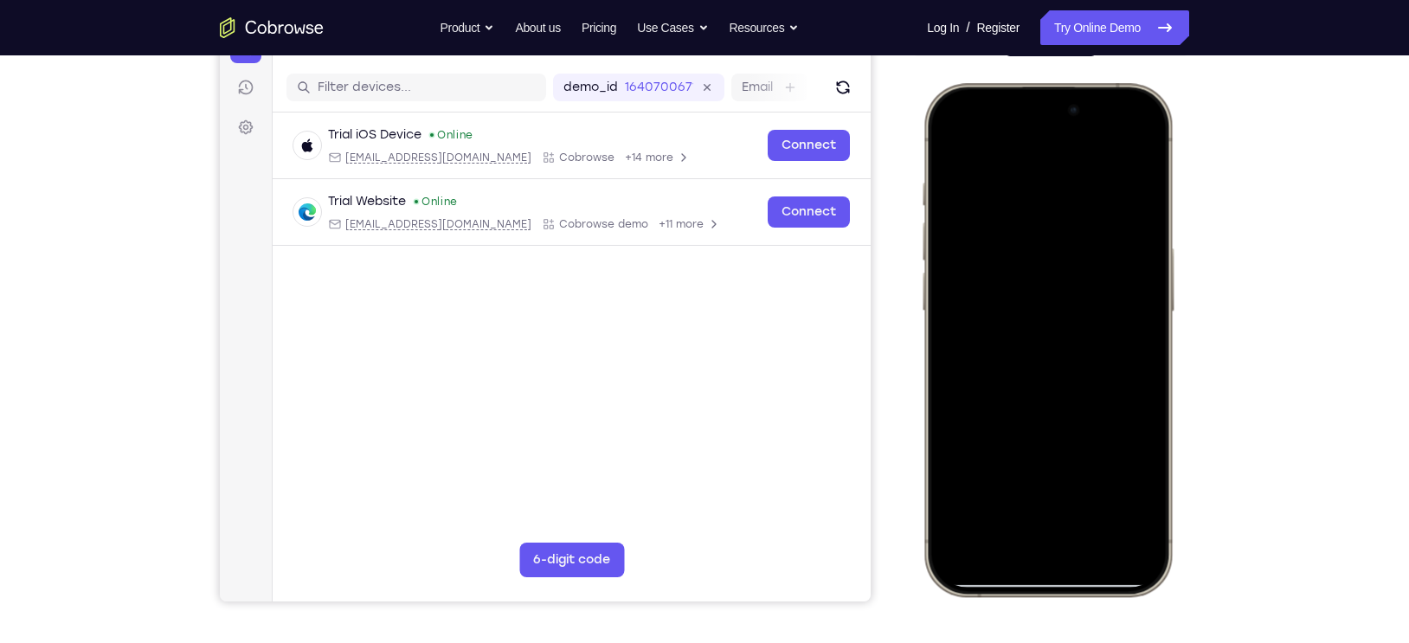
click at [1099, 196] on div at bounding box center [1048, 340] width 228 height 494
drag, startPoint x: 1062, startPoint y: 379, endPoint x: 1057, endPoint y: 242, distance: 136.9
click at [1057, 242] on div at bounding box center [1048, 340] width 228 height 494
click at [1059, 83] on div at bounding box center [1048, 83] width 255 height 0
